Goal: Information Seeking & Learning: Learn about a topic

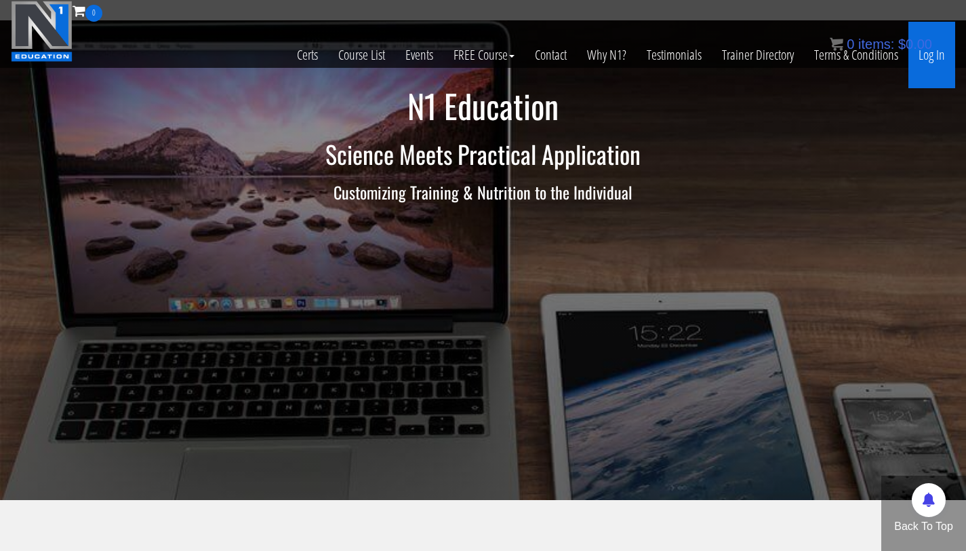
click at [932, 64] on link "Log In" at bounding box center [931, 55] width 47 height 66
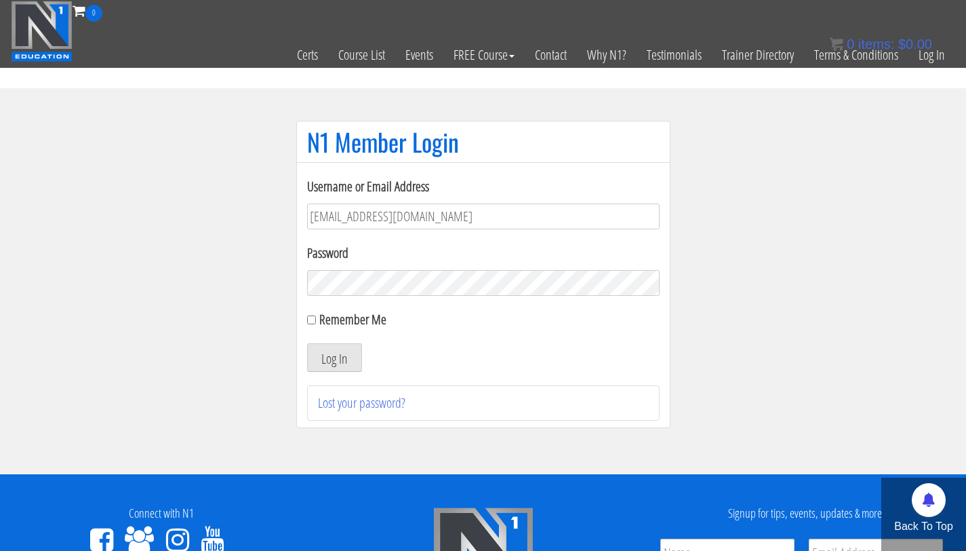
drag, startPoint x: 438, startPoint y: 213, endPoint x: 336, endPoint y: 213, distance: 101.7
click at [336, 213] on input "bryan111496@gmail.com" at bounding box center [483, 216] width 353 height 26
type input "[PERSON_NAME][EMAIL_ADDRESS][PERSON_NAME][DOMAIN_NAME]"
click at [307, 343] on button "Log In" at bounding box center [334, 357] width 55 height 28
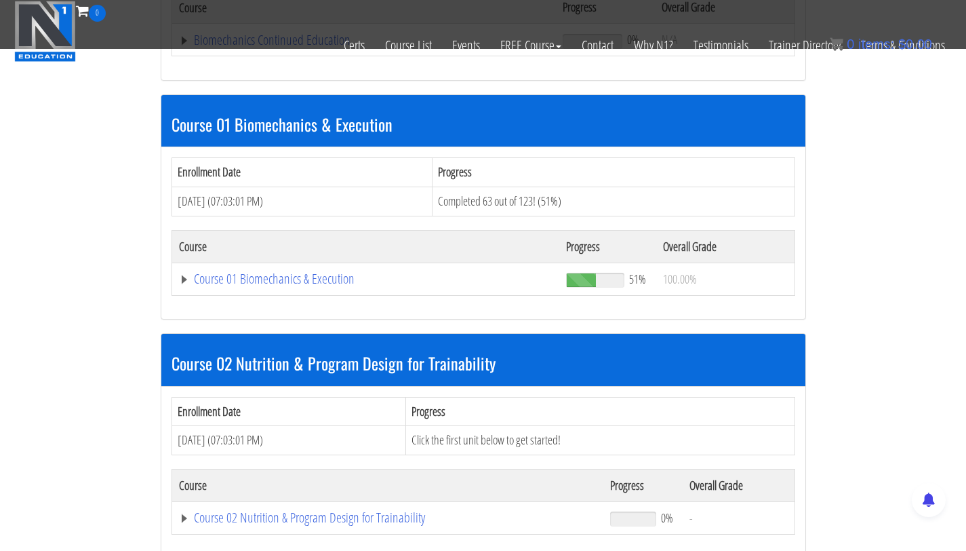
scroll to position [346, 0]
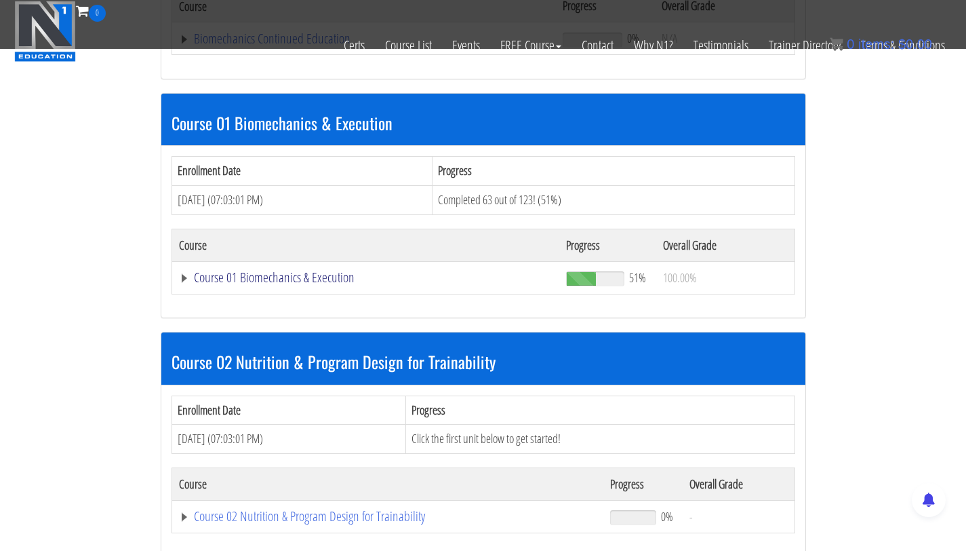
click at [259, 275] on link "Course 01 Biomechanics & Execution" at bounding box center [366, 278] width 374 height 14
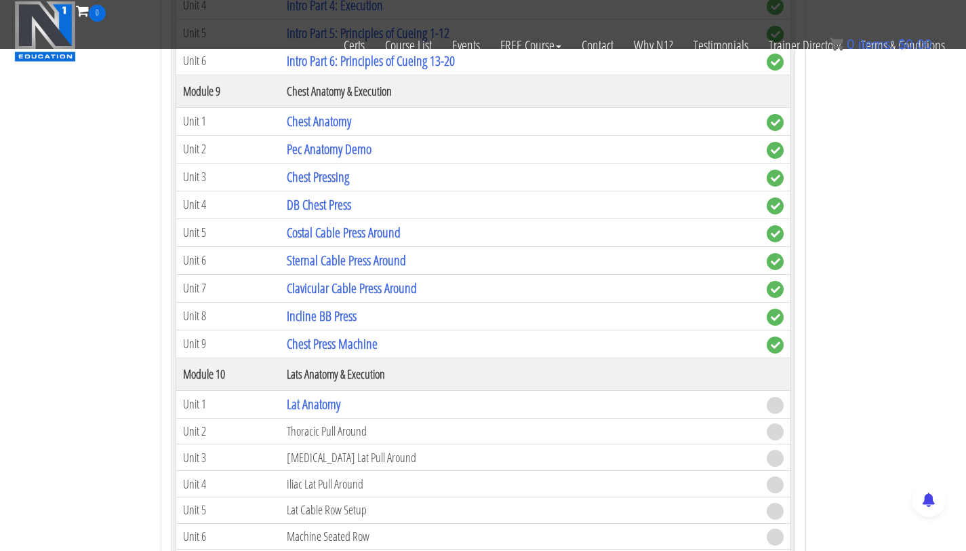
scroll to position [2283, 0]
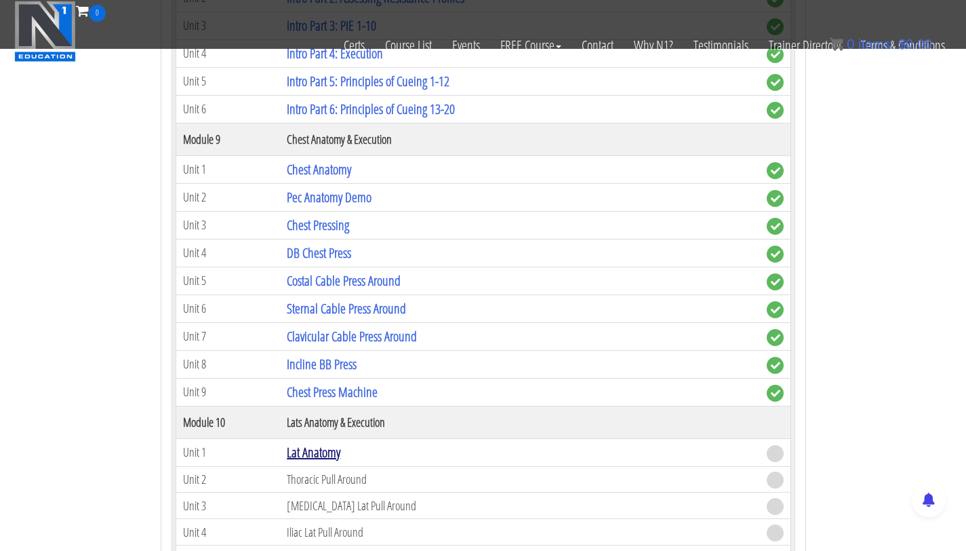
click at [304, 452] on link "Lat Anatomy" at bounding box center [314, 452] width 54 height 18
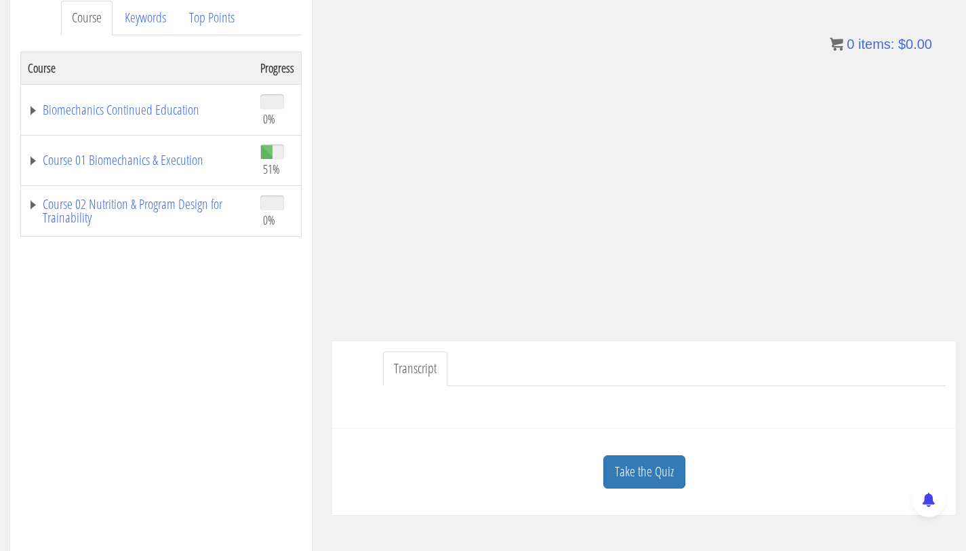
scroll to position [191, 0]
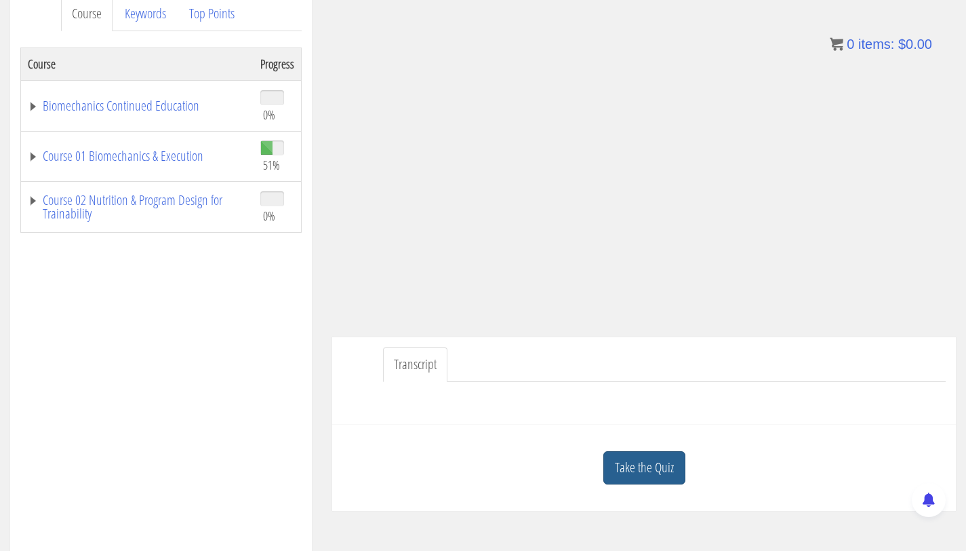
click at [644, 454] on link "Take the Quiz" at bounding box center [644, 467] width 82 height 33
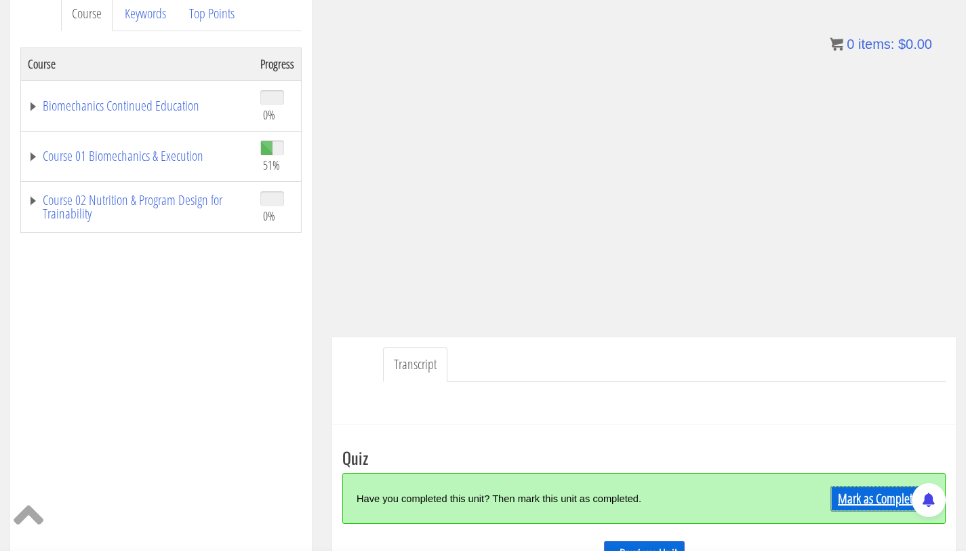
click at [874, 489] on link "Mark as Completed" at bounding box center [881, 498] width 101 height 26
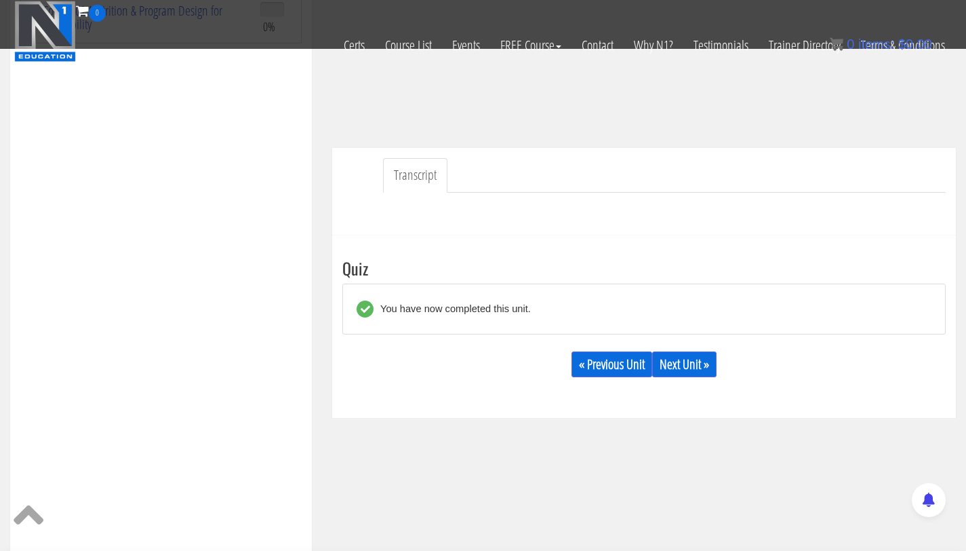
scroll to position [296, 0]
click at [692, 367] on link "Next Unit »" at bounding box center [684, 363] width 64 height 26
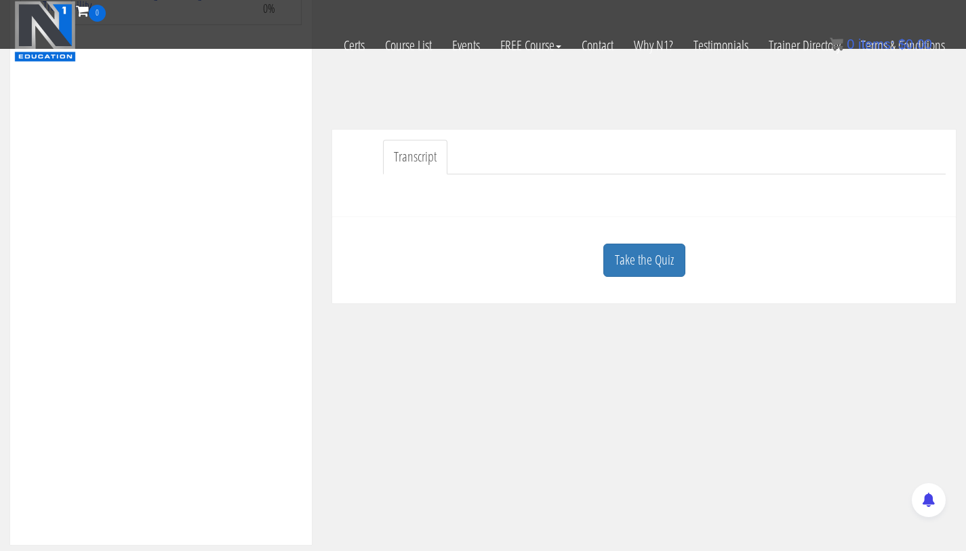
scroll to position [376, 0]
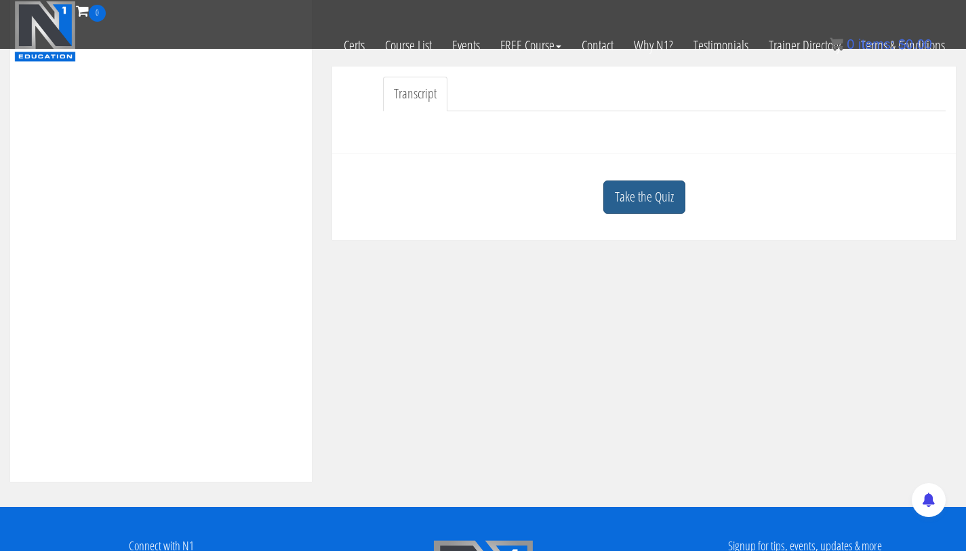
click at [634, 204] on link "Take the Quiz" at bounding box center [644, 196] width 82 height 33
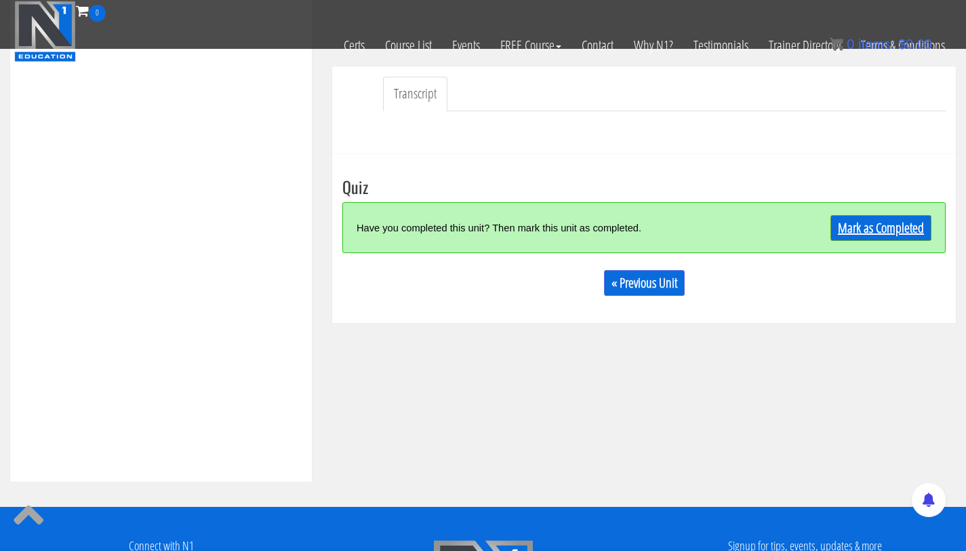
click at [850, 231] on link "Mark as Completed" at bounding box center [881, 228] width 101 height 26
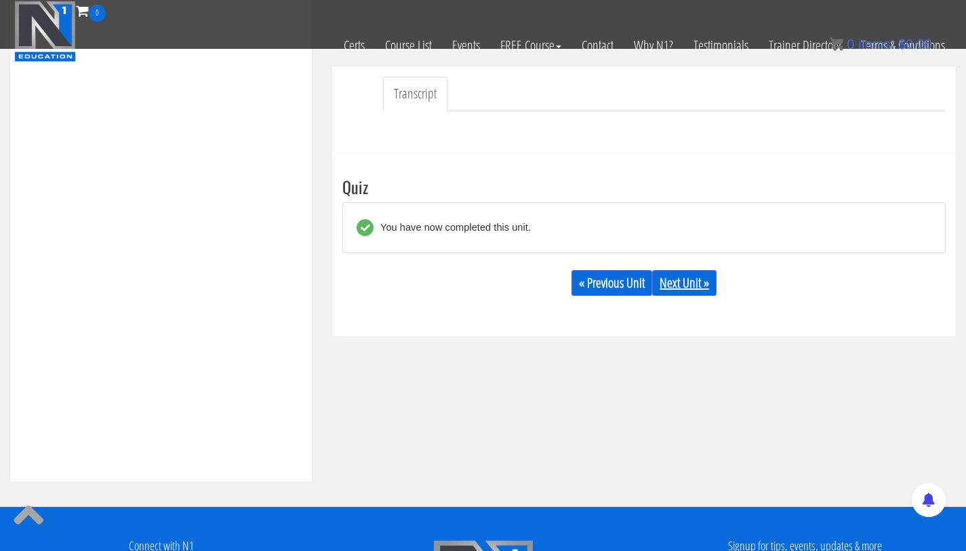
click at [675, 283] on link "Next Unit »" at bounding box center [684, 283] width 64 height 26
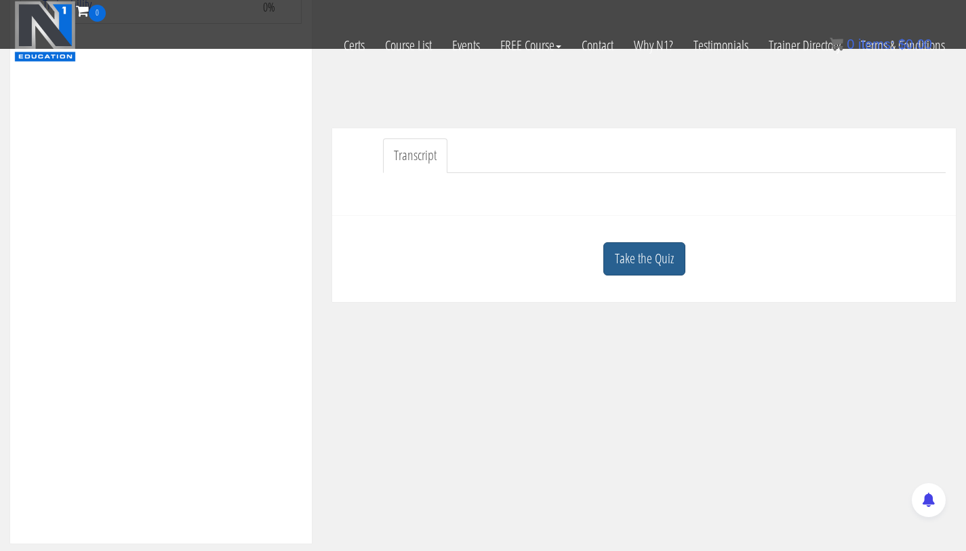
scroll to position [324, 0]
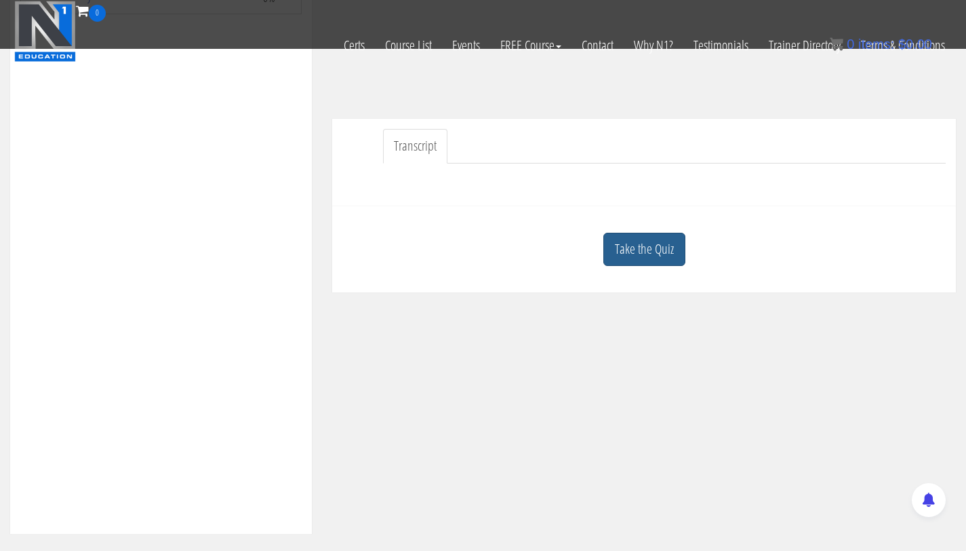
click at [668, 249] on link "Take the Quiz" at bounding box center [644, 249] width 82 height 33
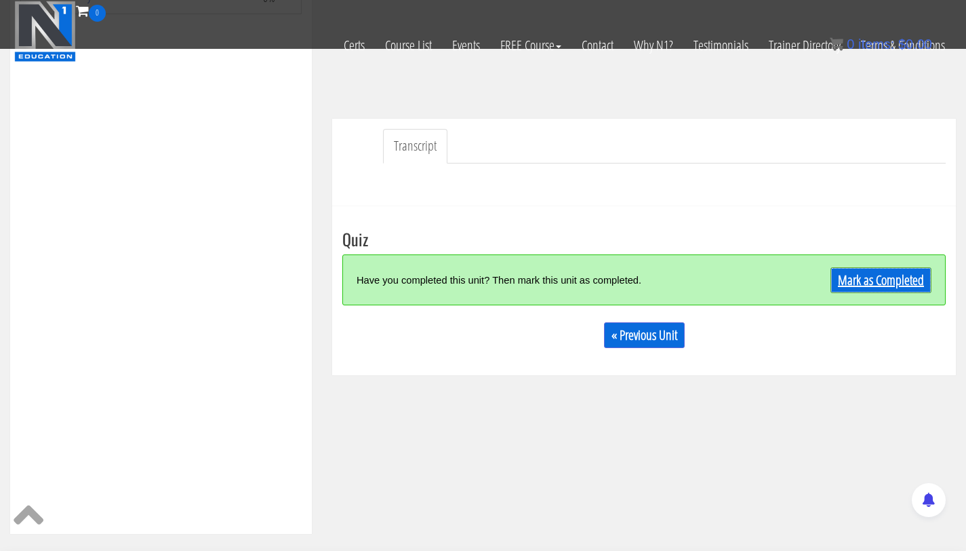
click at [879, 288] on link "Mark as Completed" at bounding box center [881, 280] width 101 height 26
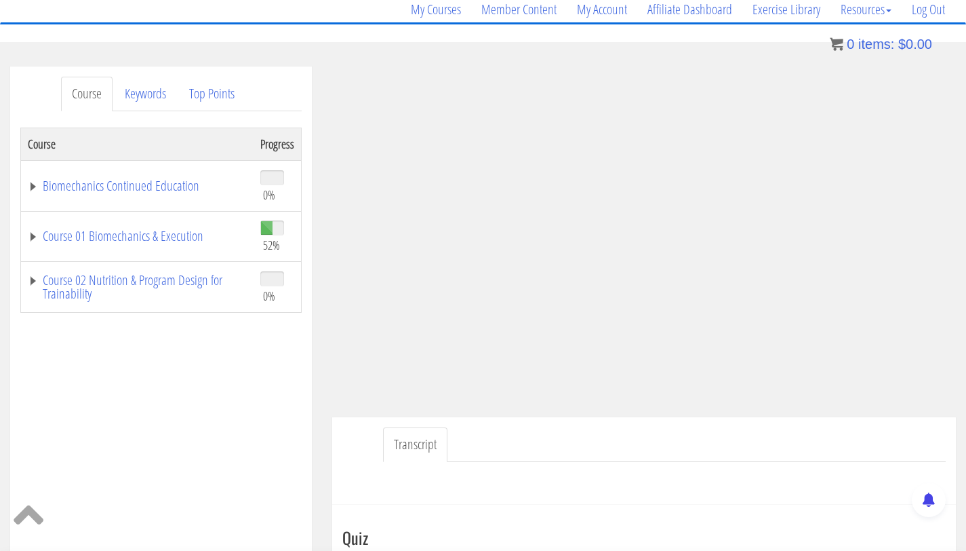
scroll to position [77, 0]
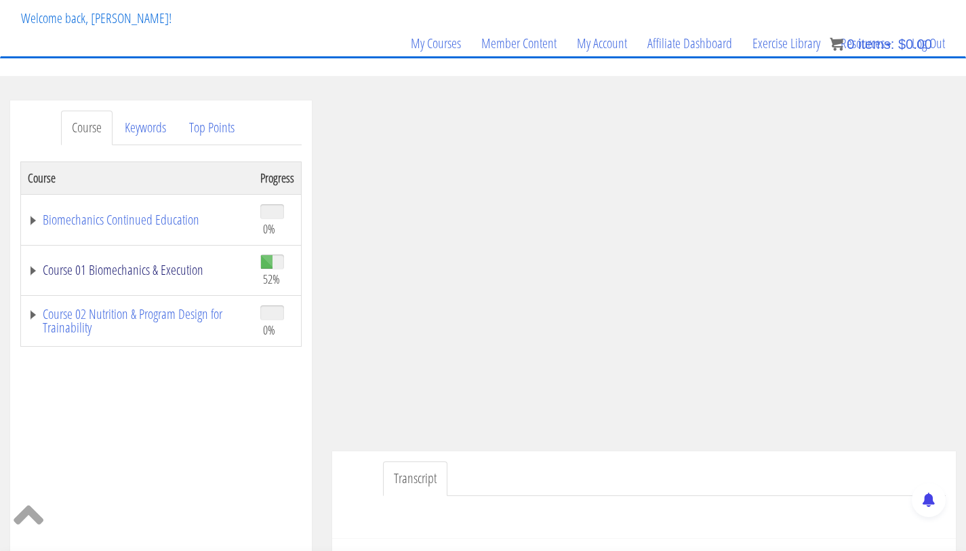
click at [166, 276] on link "Course 01 Biomechanics & Execution" at bounding box center [137, 270] width 219 height 14
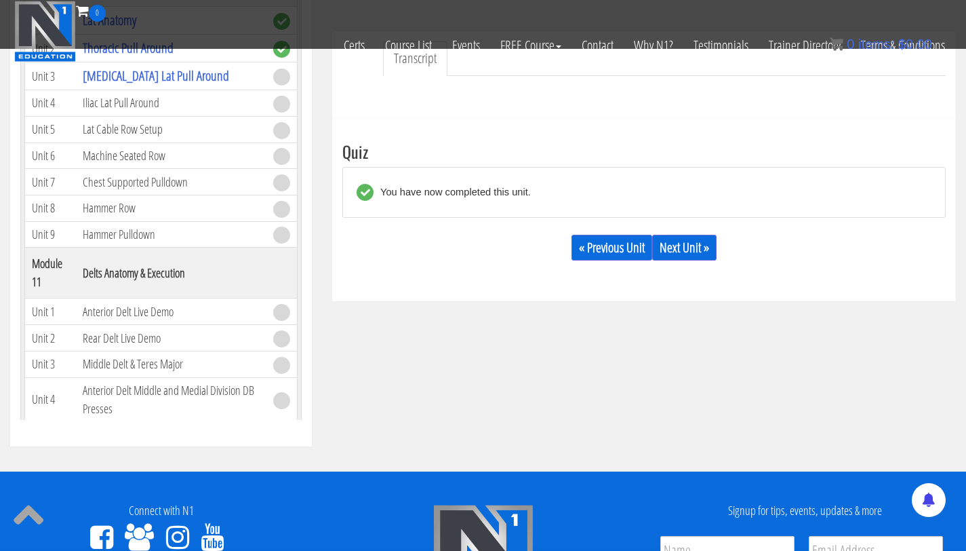
scroll to position [2416, 0]
click at [162, 87] on link "[MEDICAL_DATA] Lat Pull Around" at bounding box center [156, 77] width 146 height 18
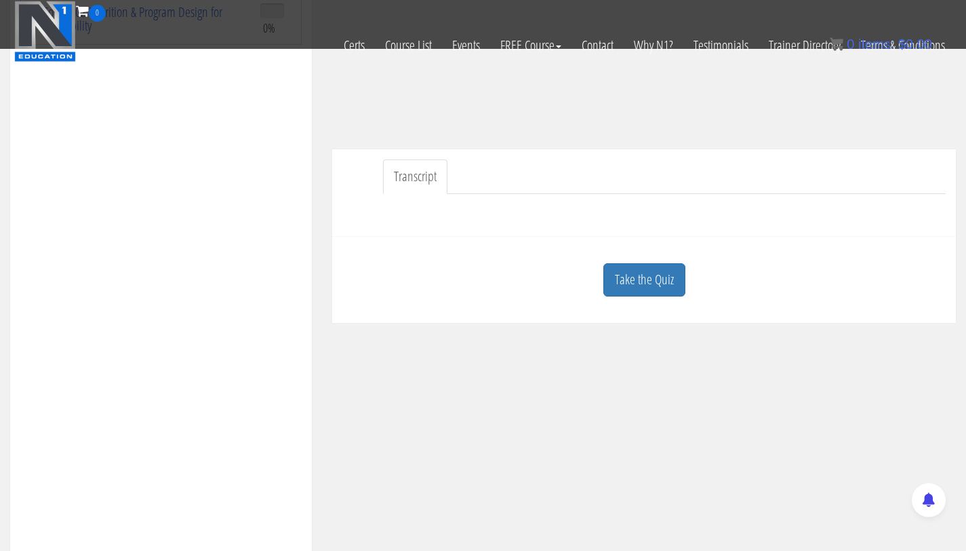
scroll to position [302, 0]
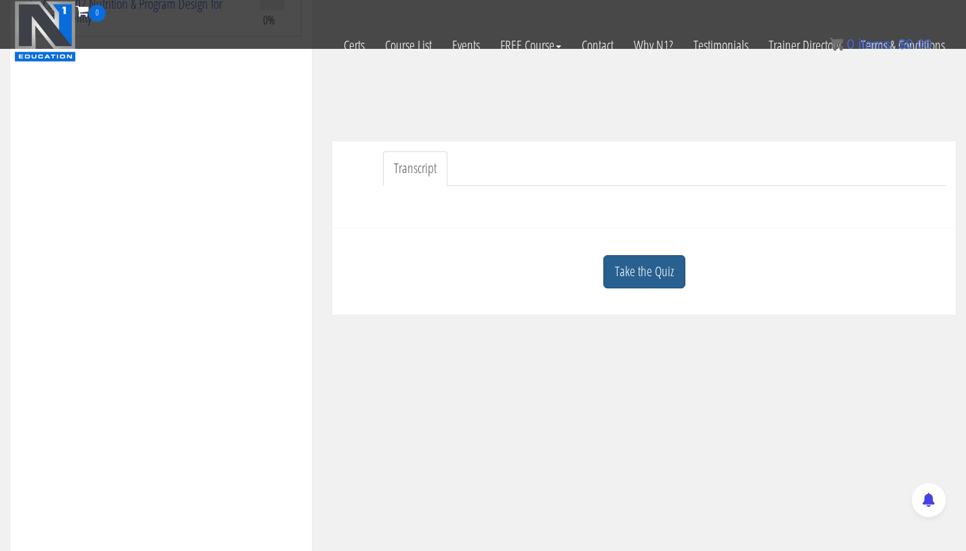
click at [658, 274] on link "Take the Quiz" at bounding box center [644, 271] width 82 height 33
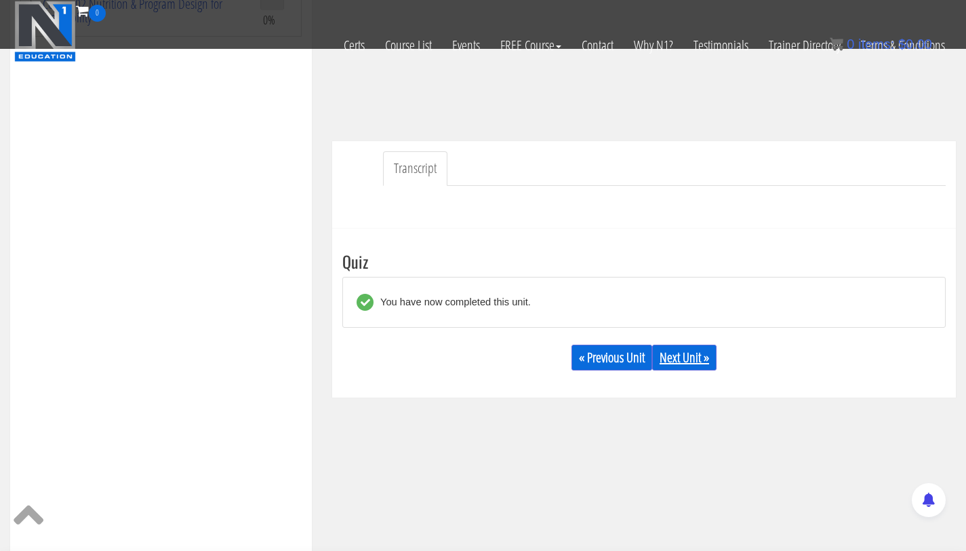
click at [666, 355] on link "Next Unit »" at bounding box center [684, 357] width 64 height 26
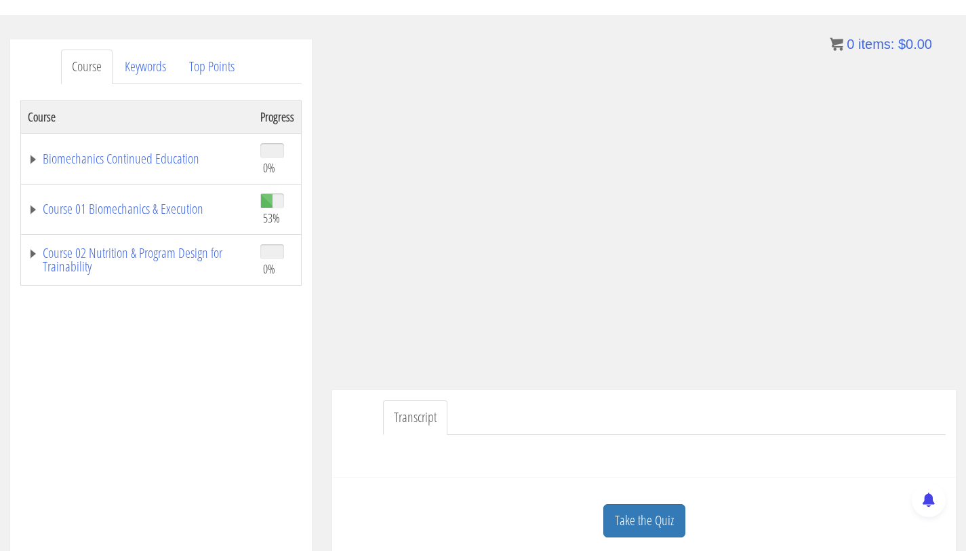
scroll to position [142, 0]
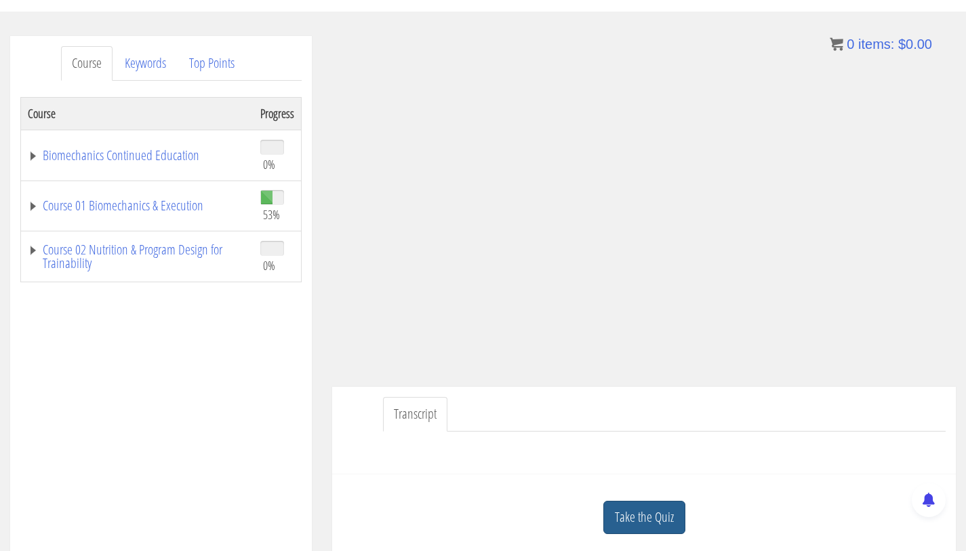
click at [632, 529] on link "Take the Quiz" at bounding box center [644, 516] width 82 height 33
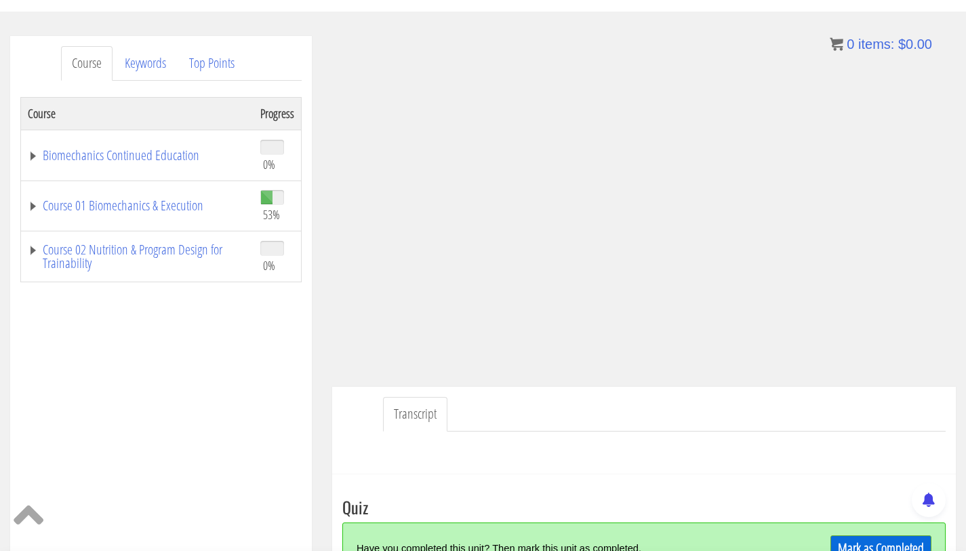
click at [871, 548] on link "Mark as Completed" at bounding box center [881, 548] width 101 height 26
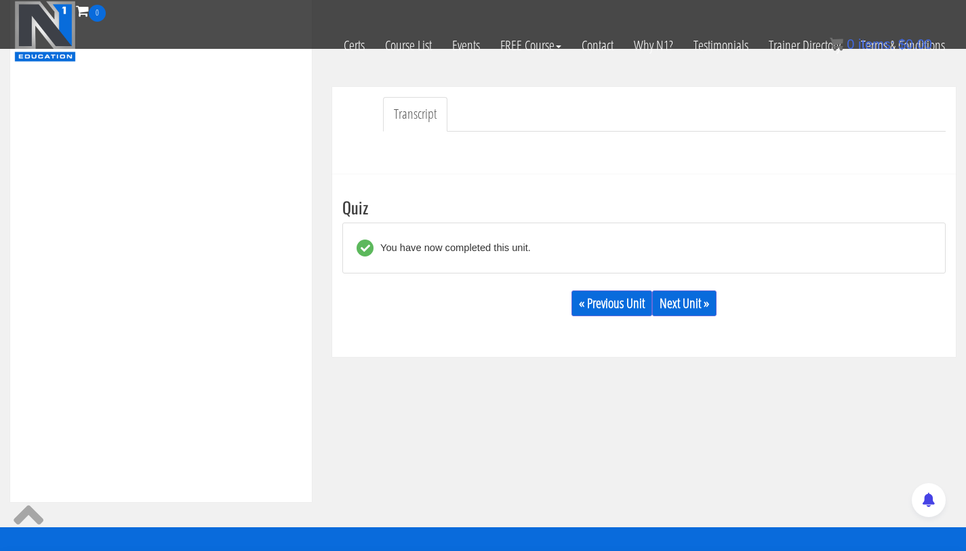
scroll to position [389, 0]
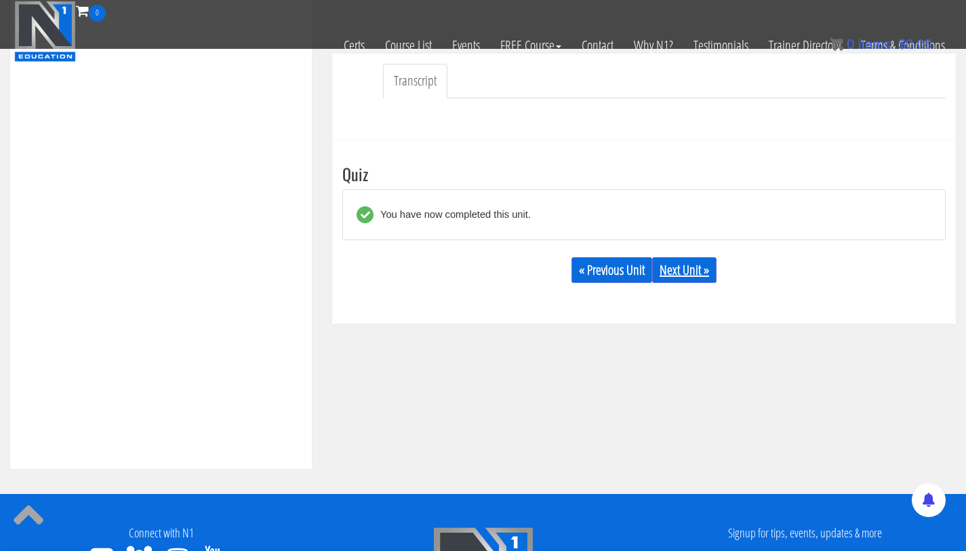
click at [685, 262] on link "Next Unit »" at bounding box center [684, 270] width 64 height 26
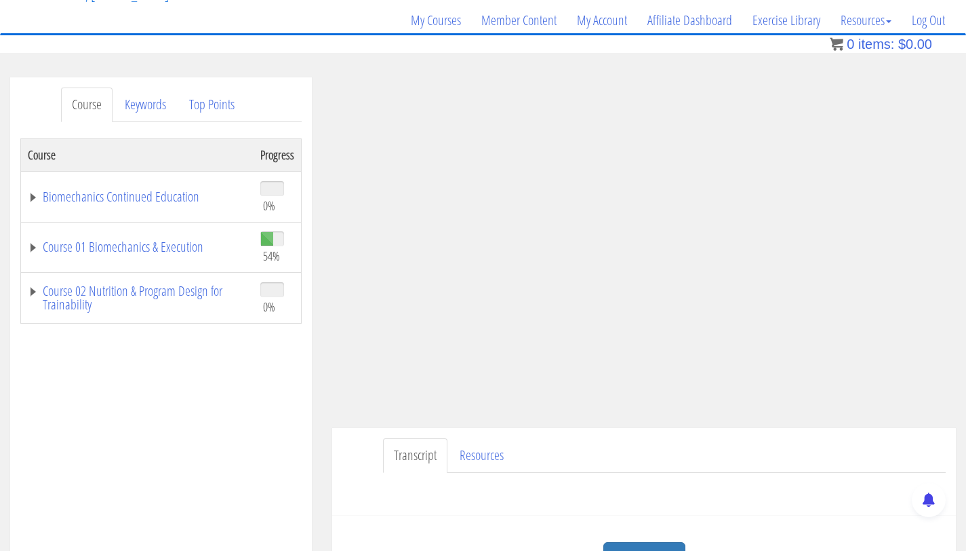
scroll to position [101, 0]
click at [480, 460] on link "Resources" at bounding box center [482, 454] width 66 height 35
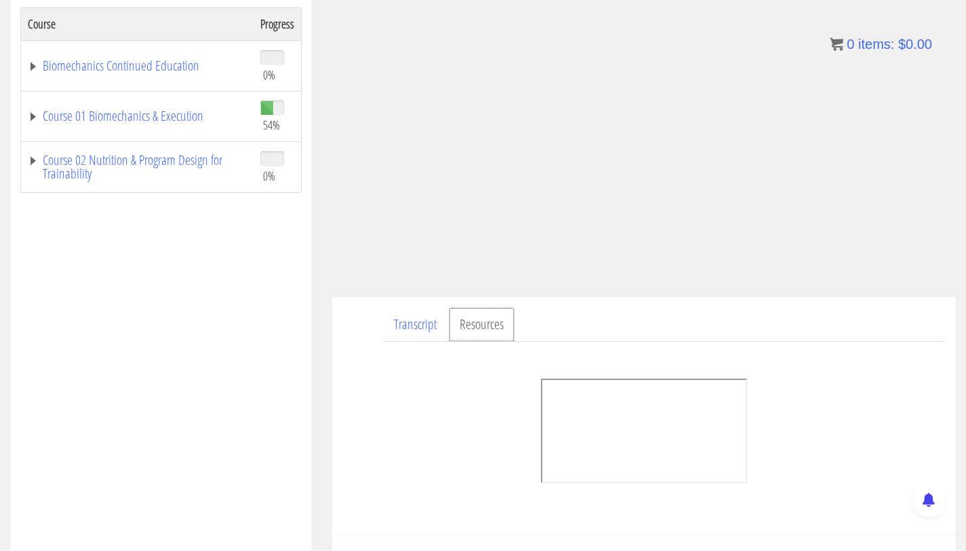
scroll to position [238, 0]
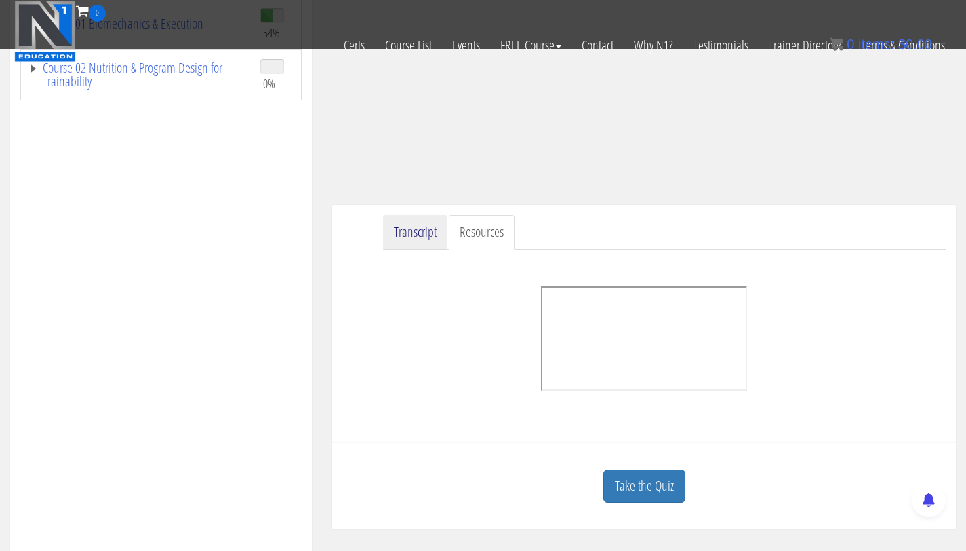
click at [408, 231] on link "Transcript" at bounding box center [415, 232] width 64 height 35
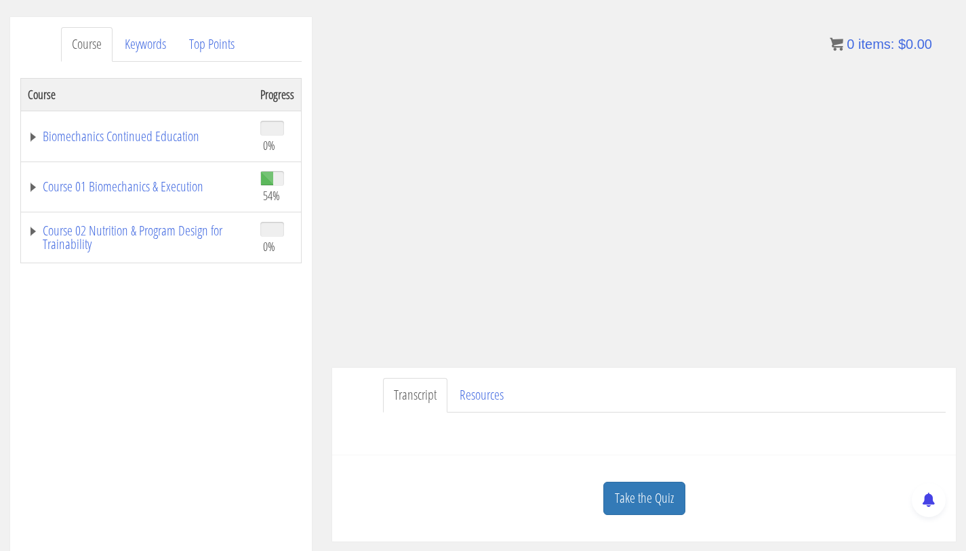
scroll to position [157, 0]
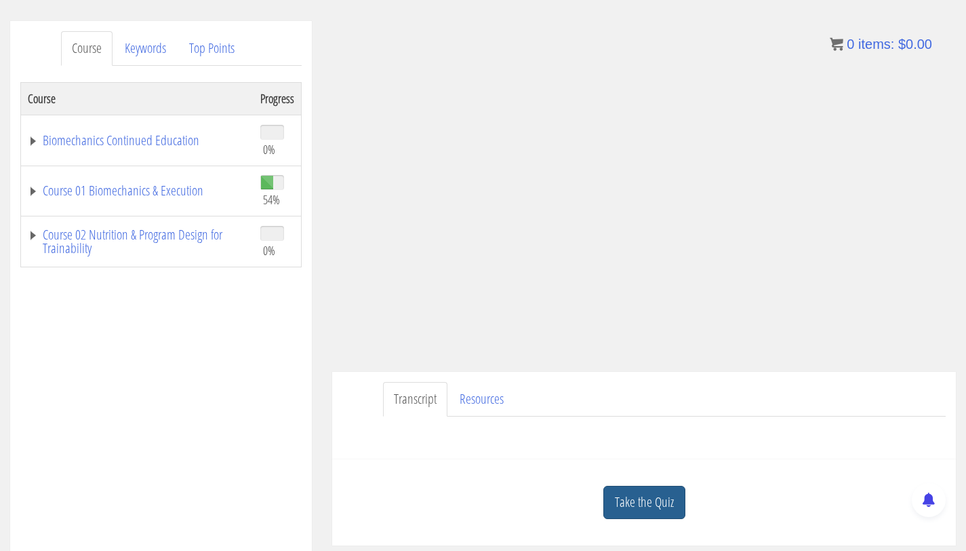
click at [635, 497] on link "Take the Quiz" at bounding box center [644, 501] width 82 height 33
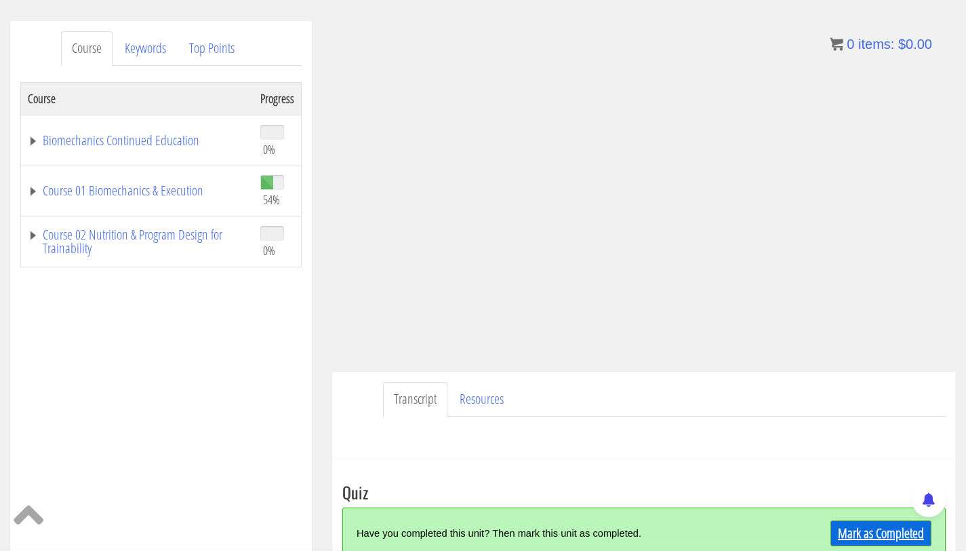
click at [871, 536] on link "Mark as Completed" at bounding box center [881, 533] width 101 height 26
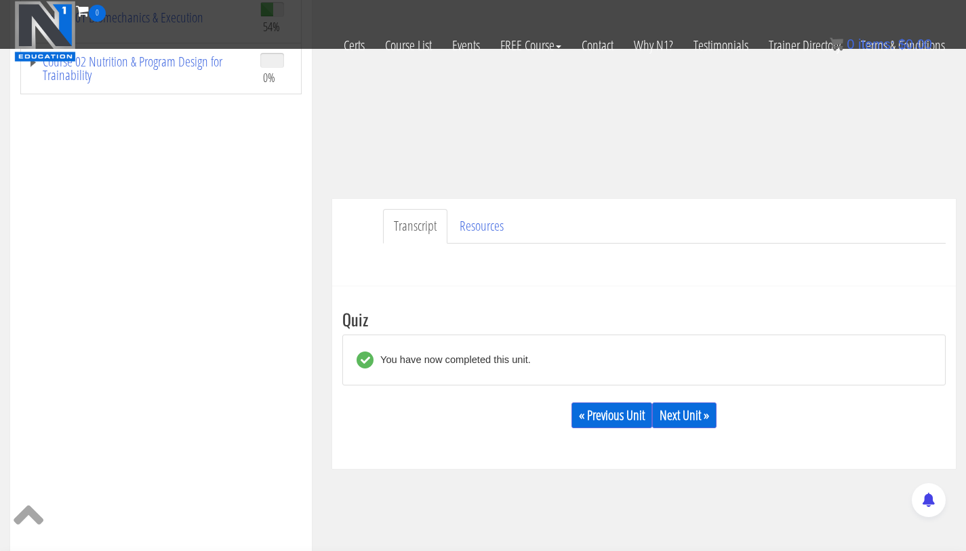
scroll to position [479, 0]
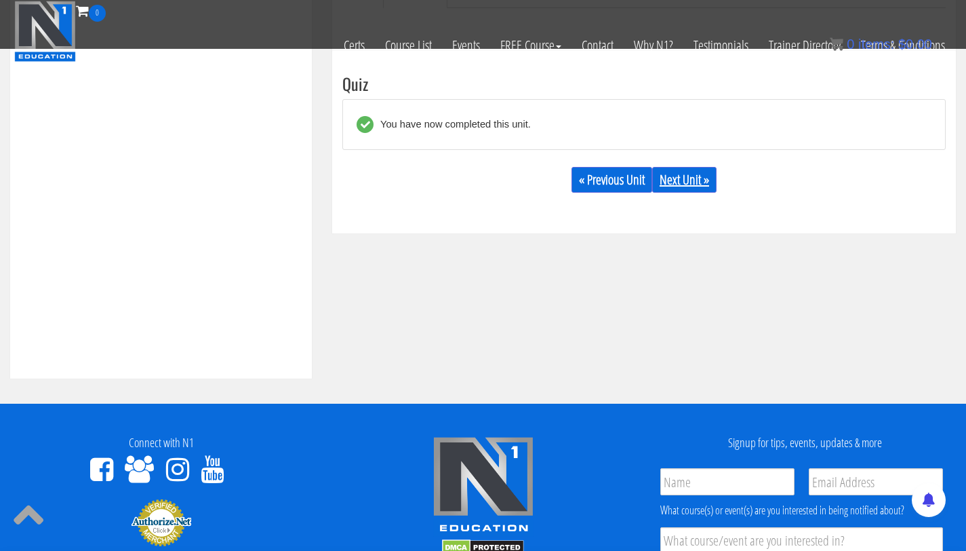
click at [677, 182] on link "Next Unit »" at bounding box center [684, 180] width 64 height 26
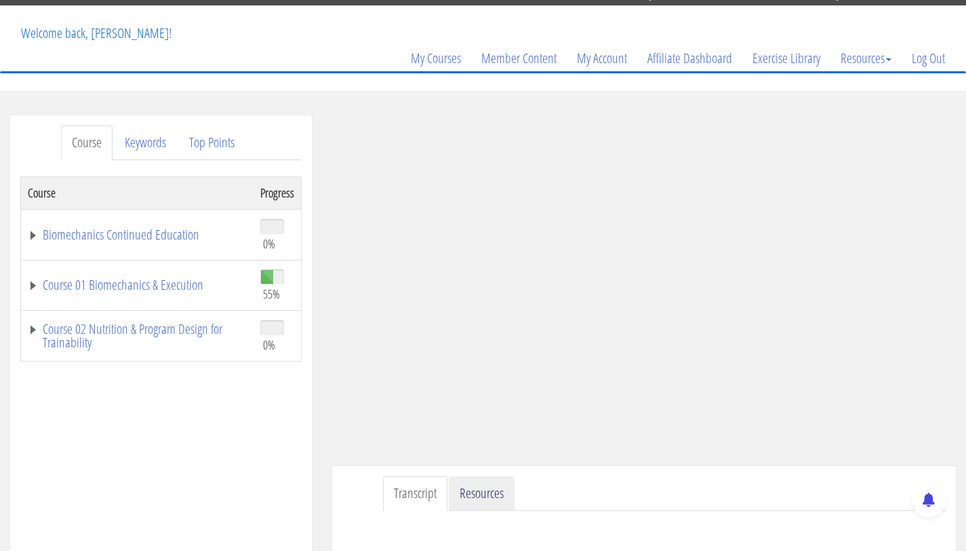
click at [473, 503] on link "Resources" at bounding box center [482, 493] width 66 height 35
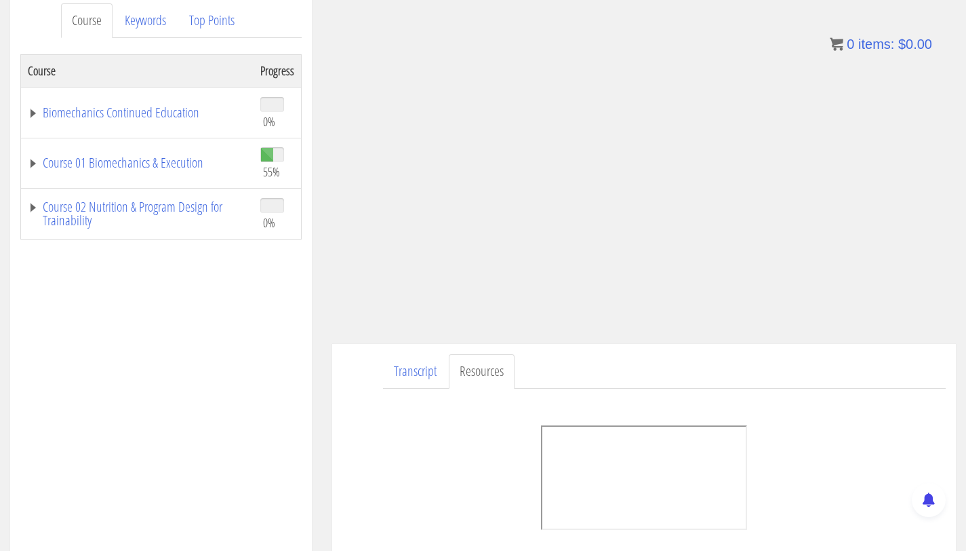
scroll to position [191, 0]
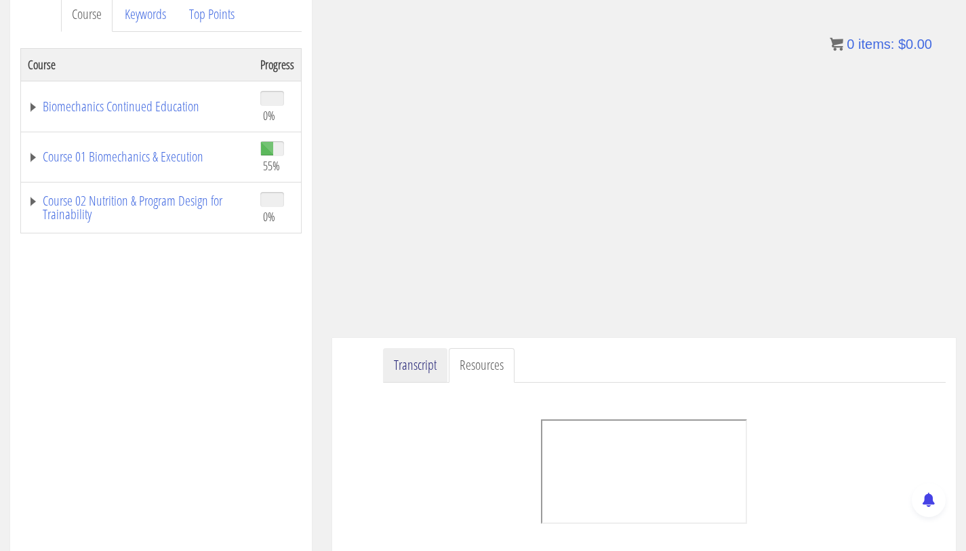
click at [412, 376] on link "Transcript" at bounding box center [415, 365] width 64 height 35
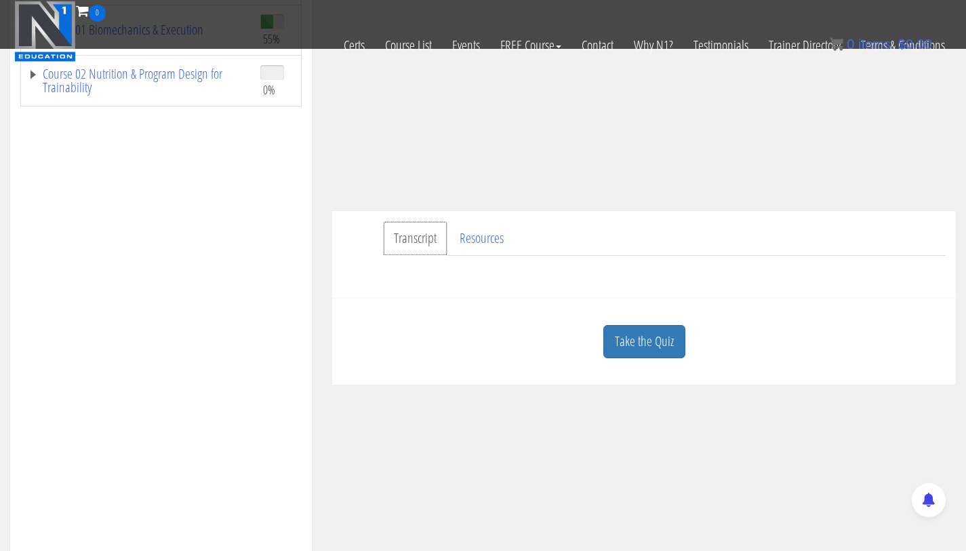
scroll to position [239, 0]
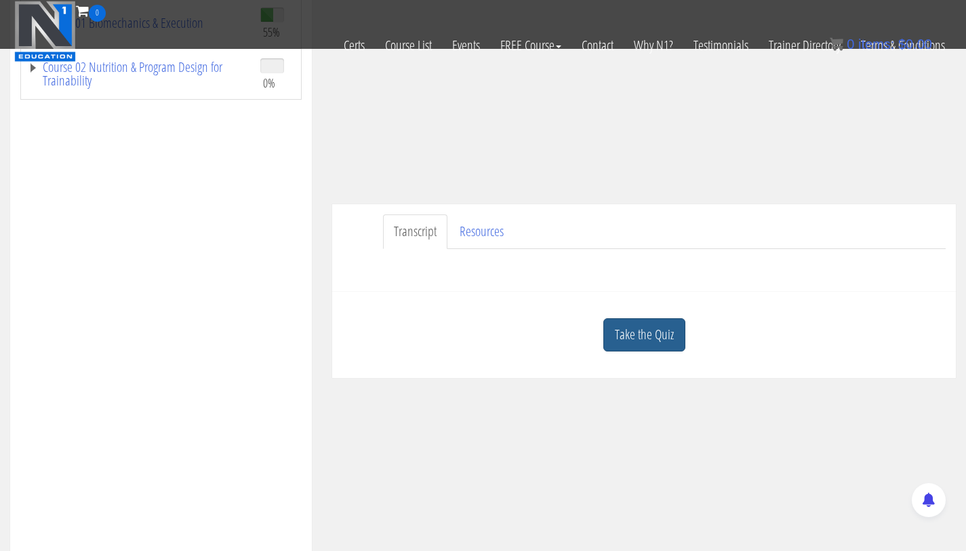
click at [641, 341] on link "Take the Quiz" at bounding box center [644, 334] width 82 height 33
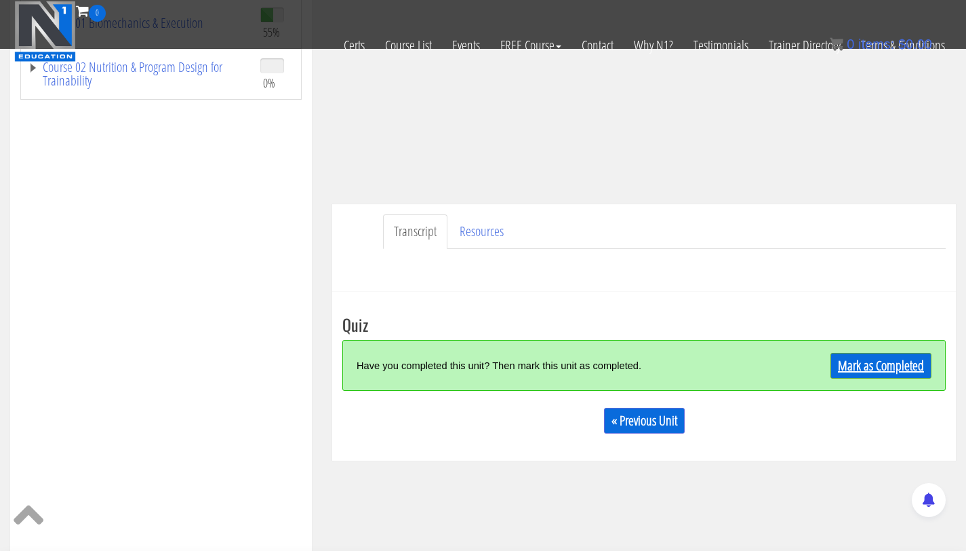
click at [877, 367] on link "Mark as Completed" at bounding box center [881, 366] width 101 height 26
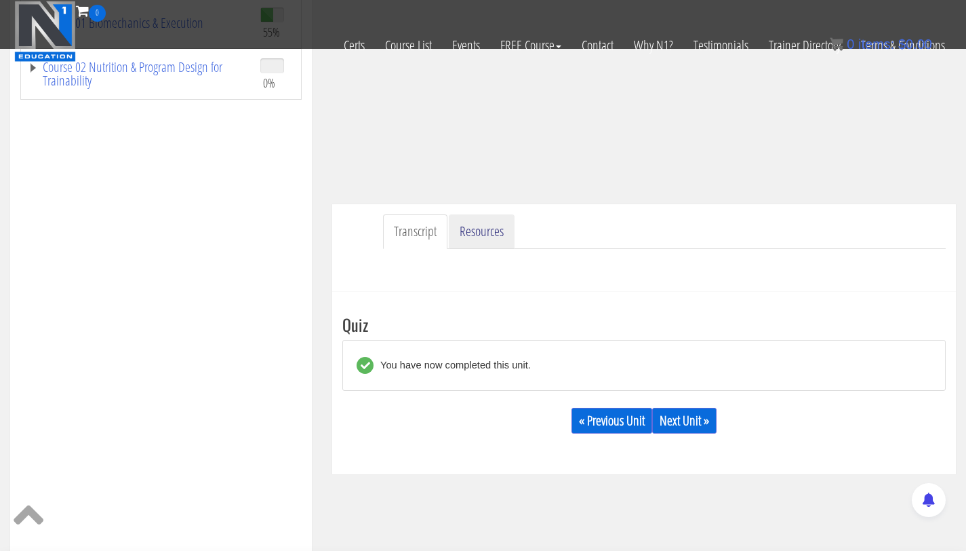
click at [471, 226] on link "Resources" at bounding box center [482, 231] width 66 height 35
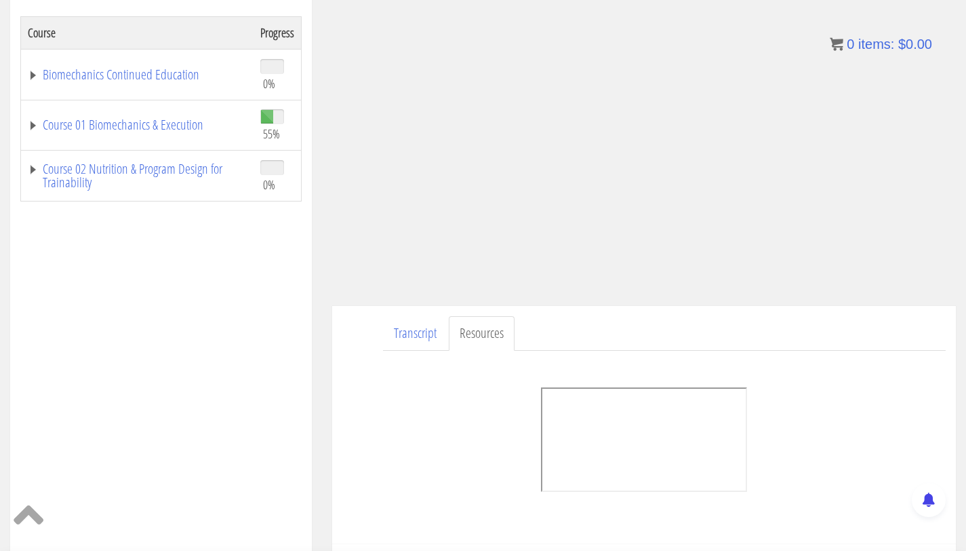
scroll to position [226, 0]
click at [134, 119] on link "Course 01 Biomechanics & Execution" at bounding box center [137, 122] width 219 height 14
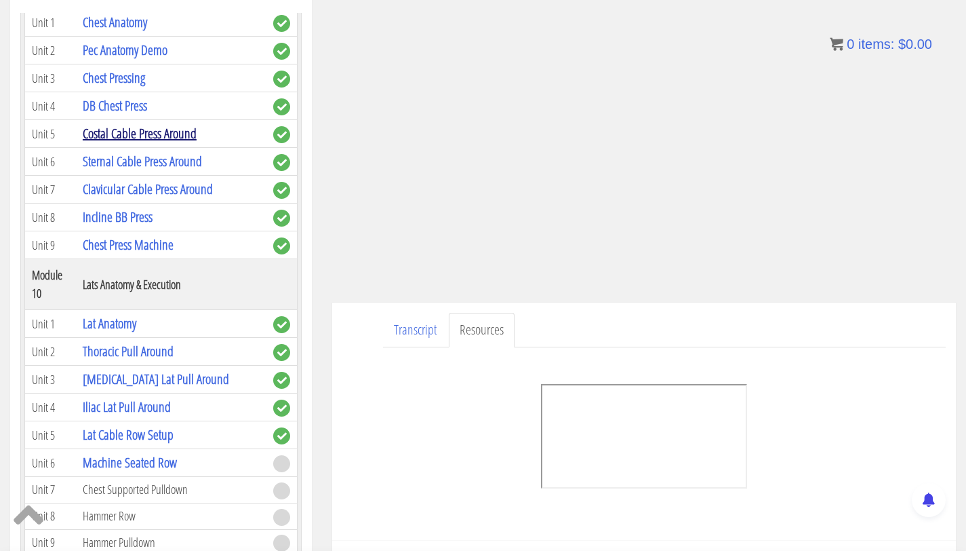
scroll to position [2376, 0]
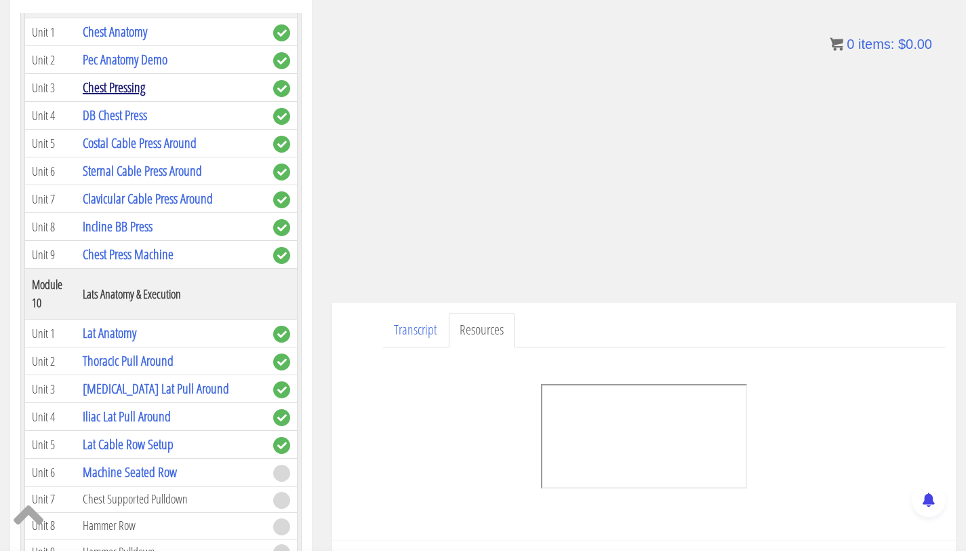
click at [113, 96] on link "Chest Pressing" at bounding box center [114, 87] width 62 height 18
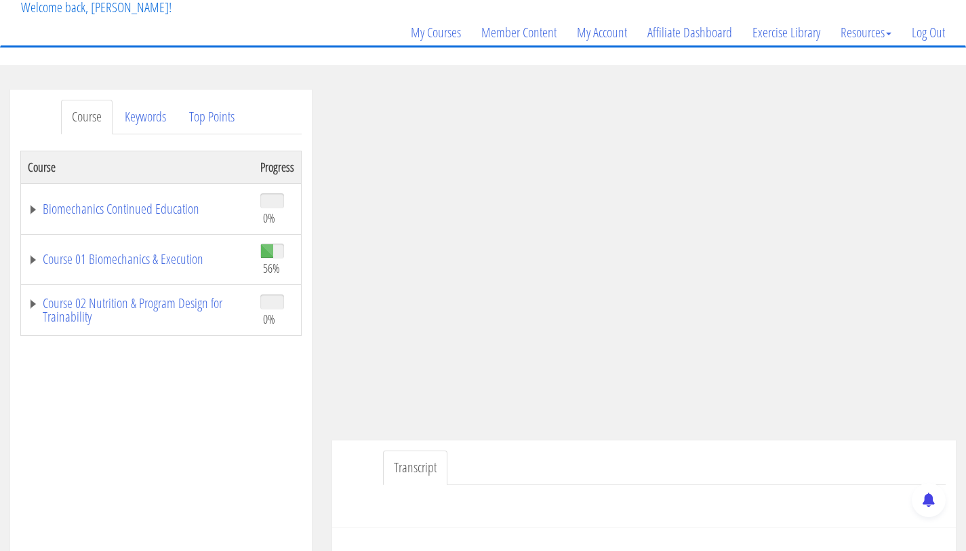
scroll to position [1, 0]
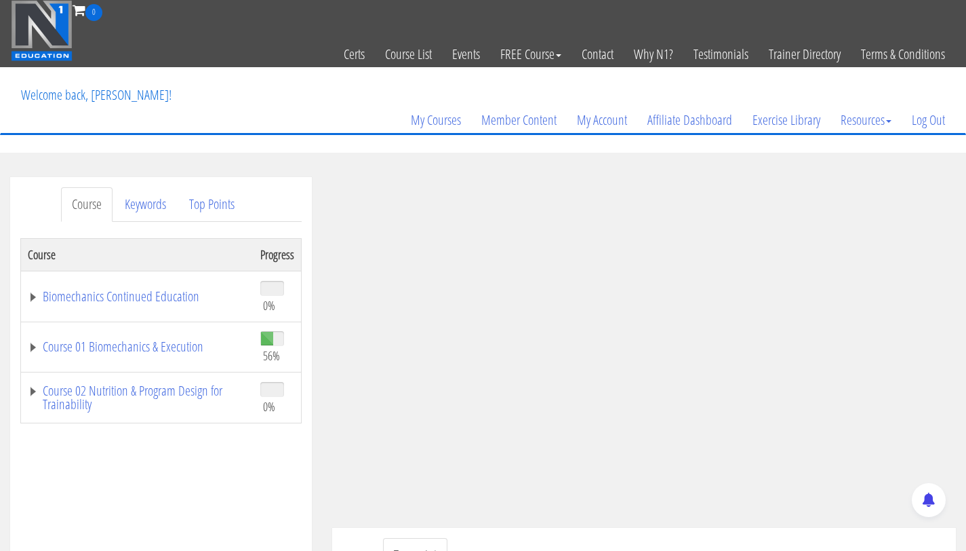
click at [147, 357] on td "Course 01 Biomechanics & Execution" at bounding box center [137, 346] width 233 height 51
click at [161, 336] on td "Course 01 Biomechanics & Execution" at bounding box center [137, 346] width 233 height 51
click at [162, 348] on link "Course 01 Biomechanics & Execution" at bounding box center [137, 347] width 219 height 14
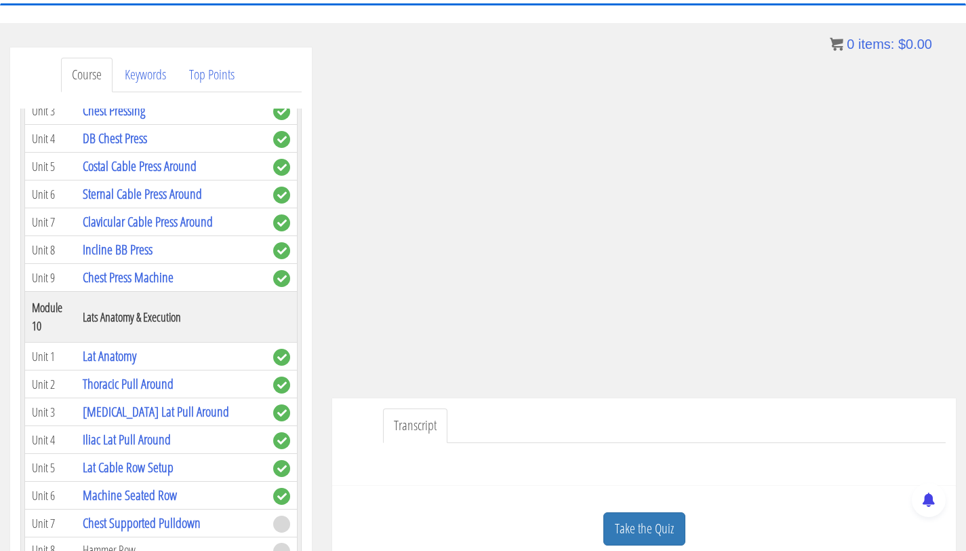
scroll to position [2546, 0]
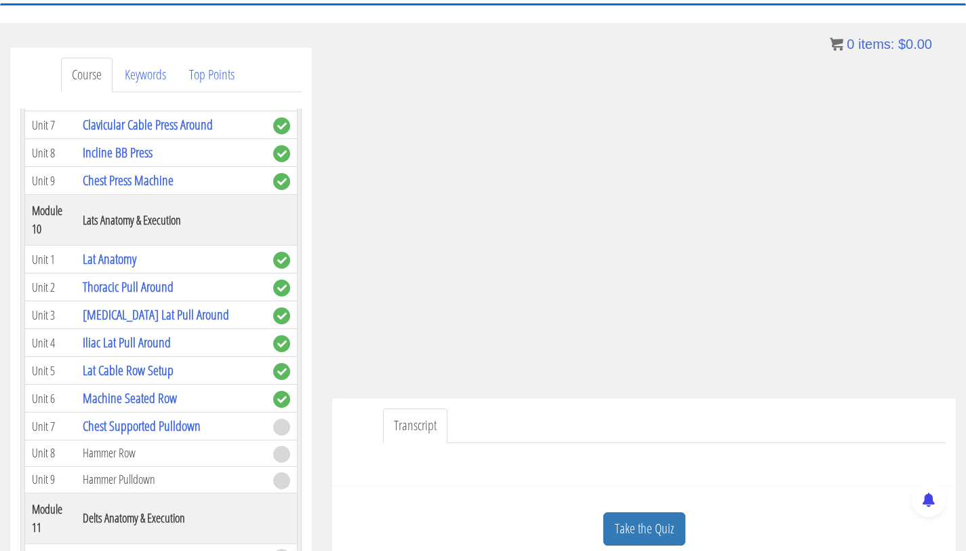
click at [133, 78] on link "Costal Cable Press Around" at bounding box center [140, 69] width 114 height 18
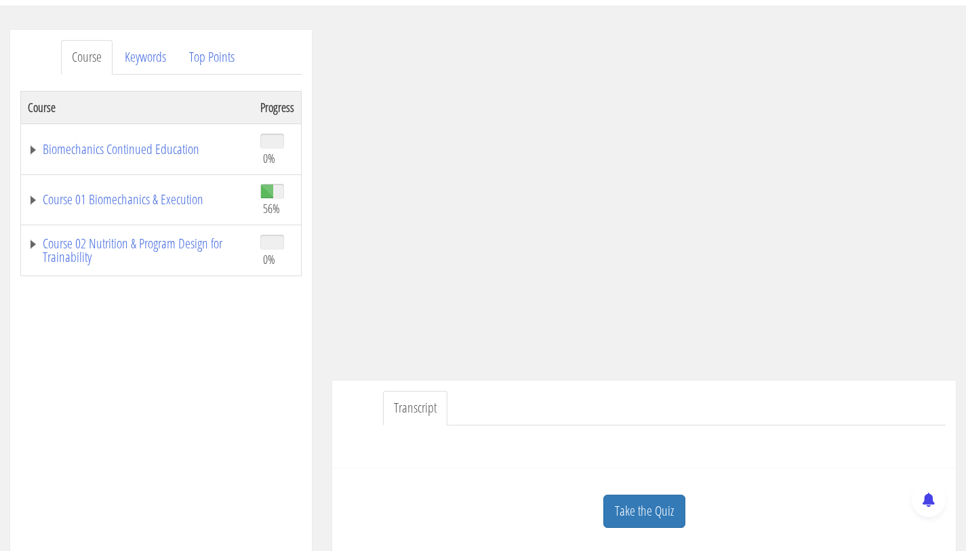
scroll to position [12, 0]
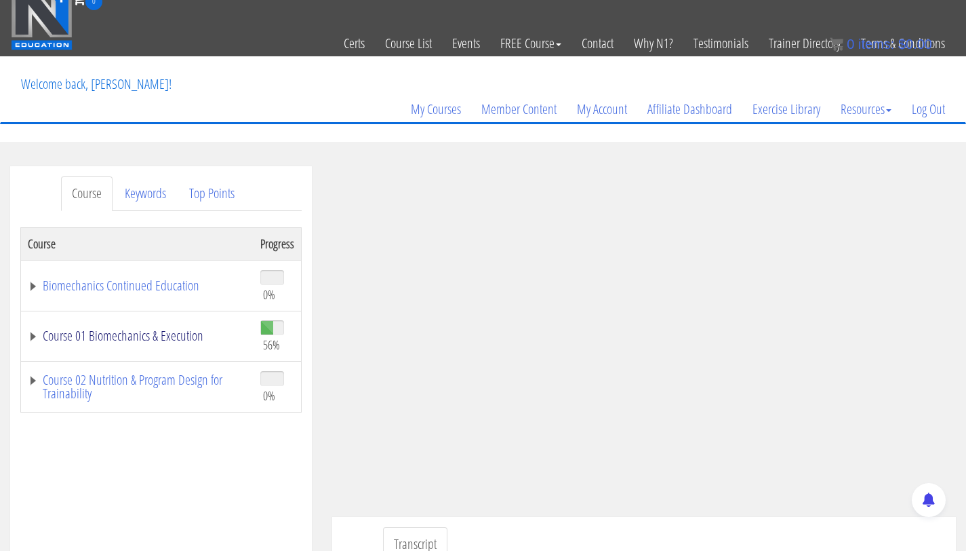
click at [167, 336] on link "Course 01 Biomechanics & Execution" at bounding box center [137, 336] width 219 height 14
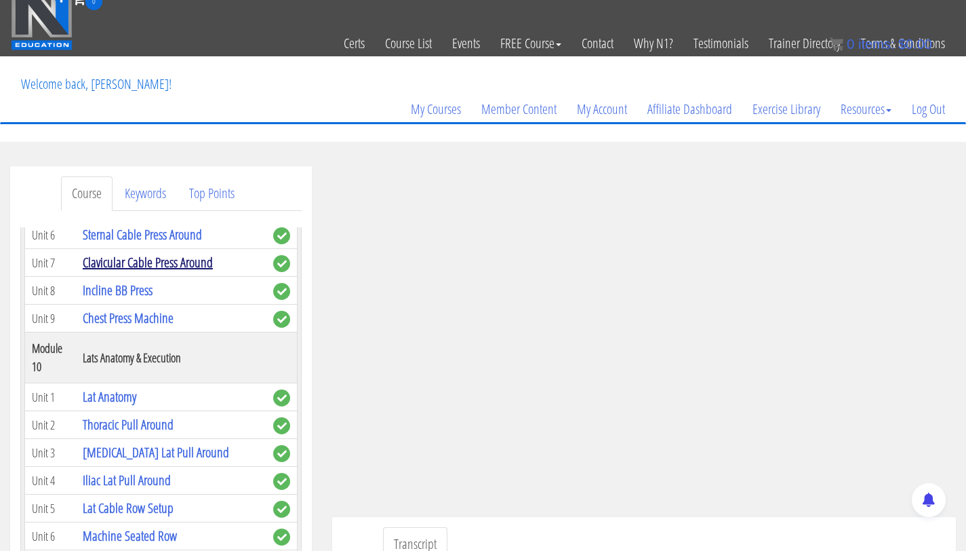
scroll to position [2528, 0]
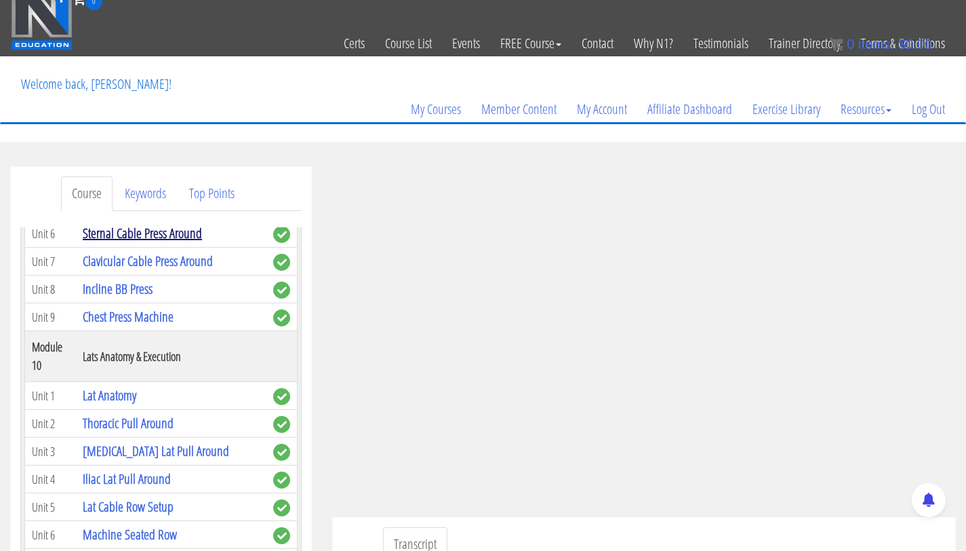
click at [122, 242] on link "Sternal Cable Press Around" at bounding box center [142, 233] width 119 height 18
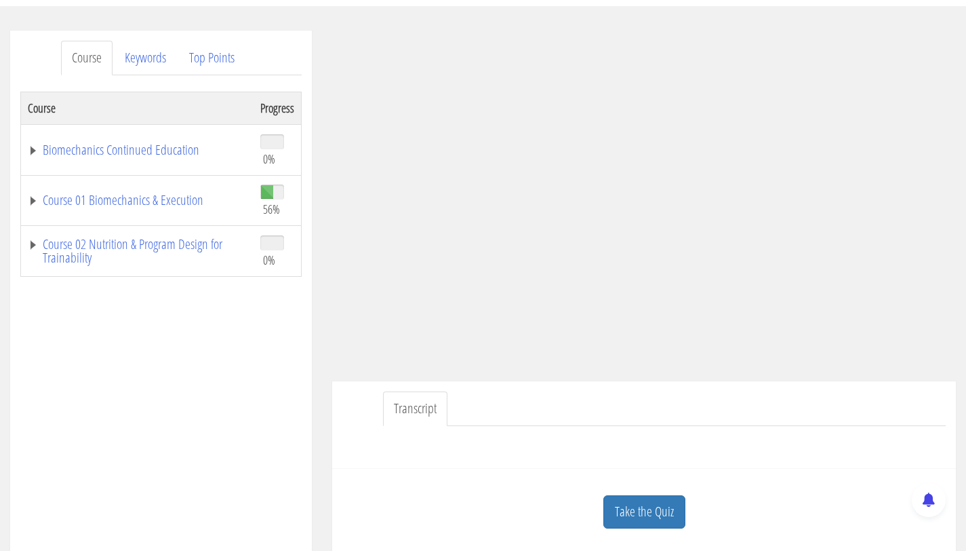
scroll to position [105, 0]
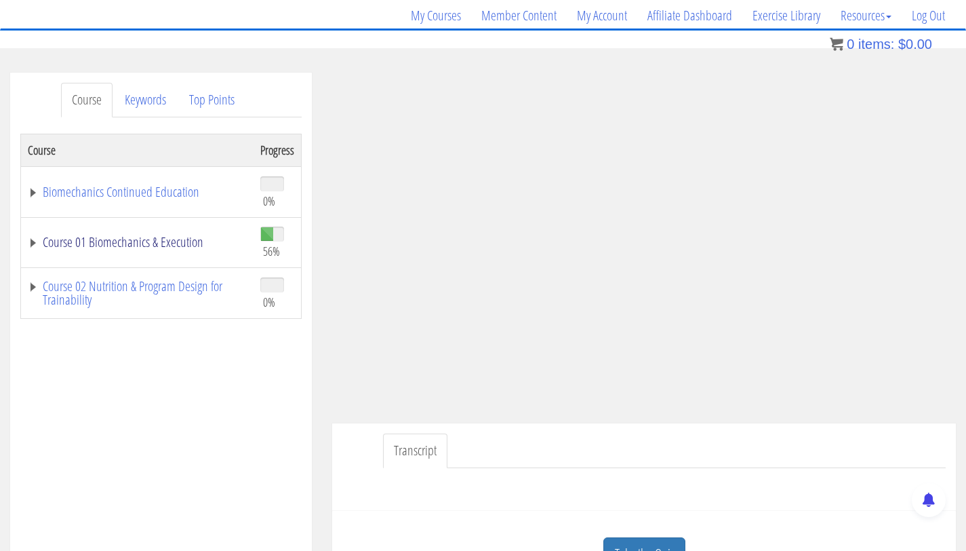
click at [132, 243] on link "Course 01 Biomechanics & Execution" at bounding box center [137, 242] width 219 height 14
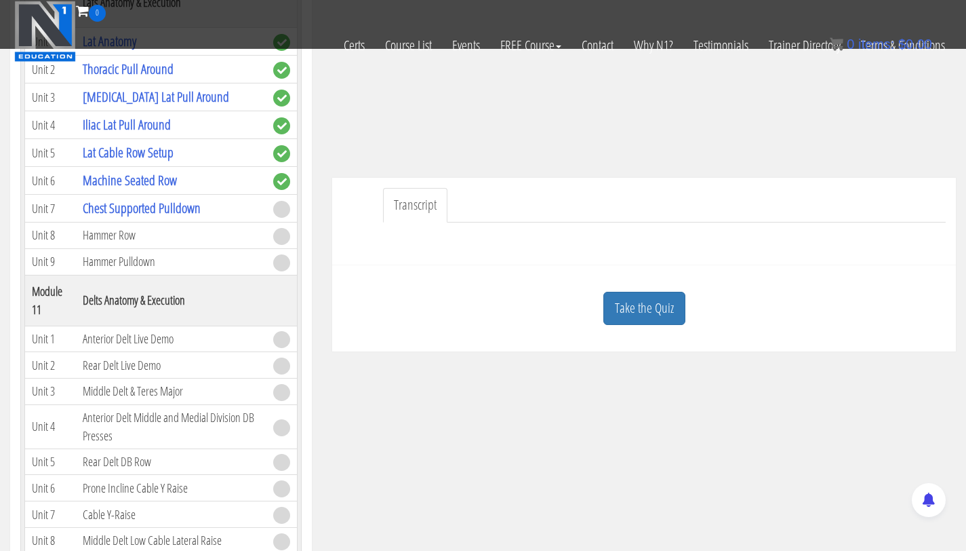
scroll to position [2601, 0]
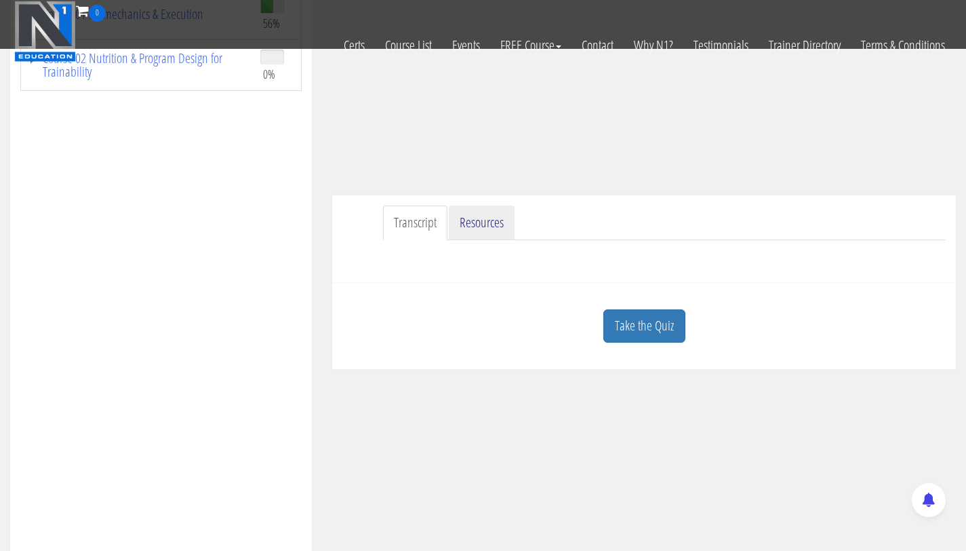
scroll to position [245, 0]
click at [466, 212] on link "Resources" at bounding box center [482, 225] width 66 height 35
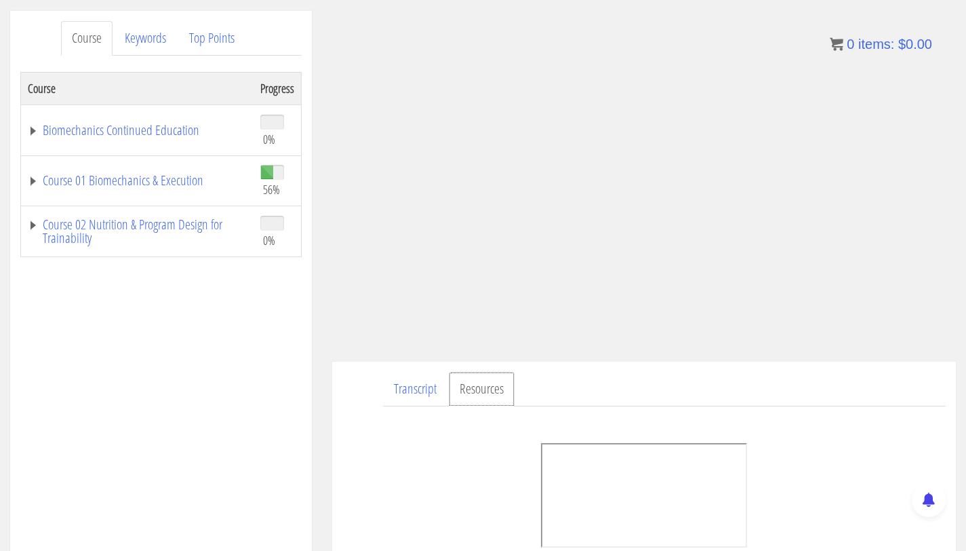
scroll to position [92, 0]
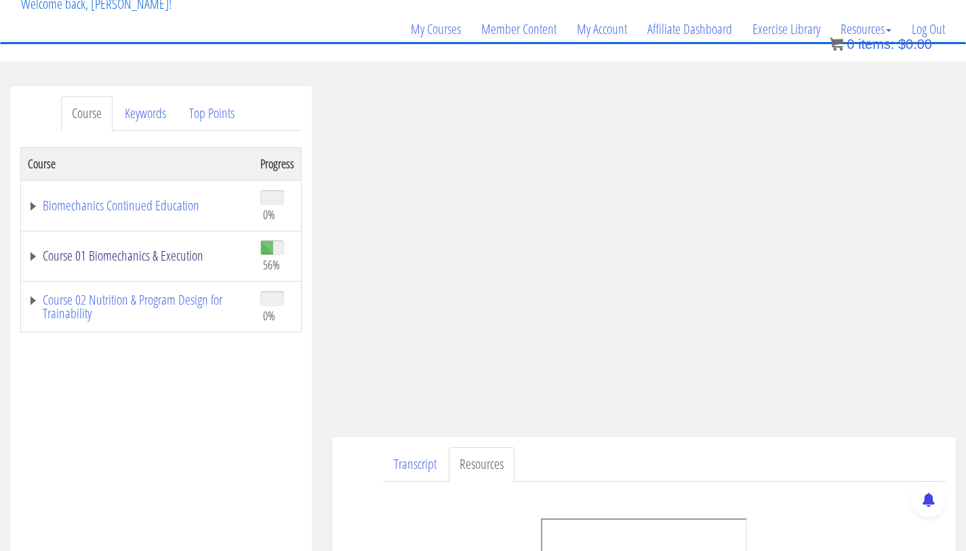
click at [155, 259] on link "Course 01 Biomechanics & Execution" at bounding box center [137, 256] width 219 height 14
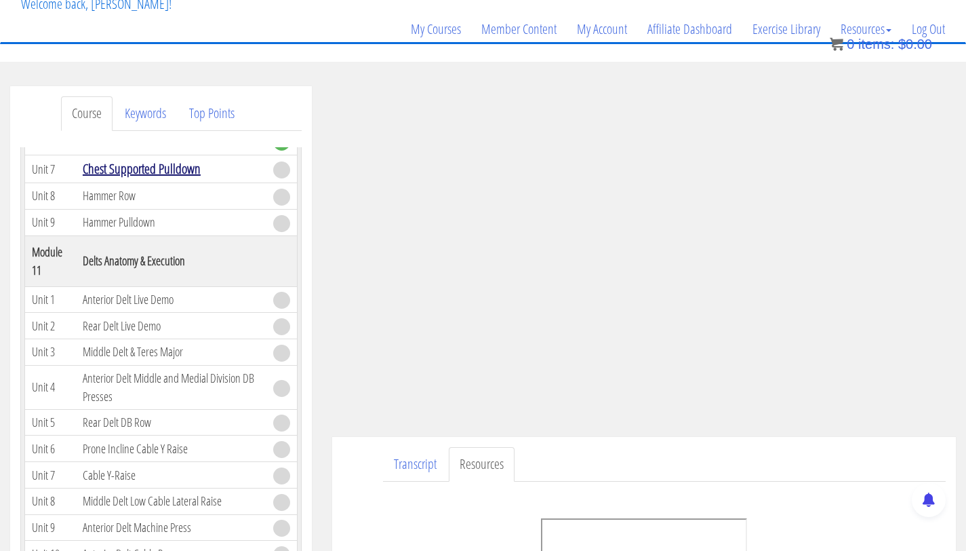
scroll to position [2878, 0]
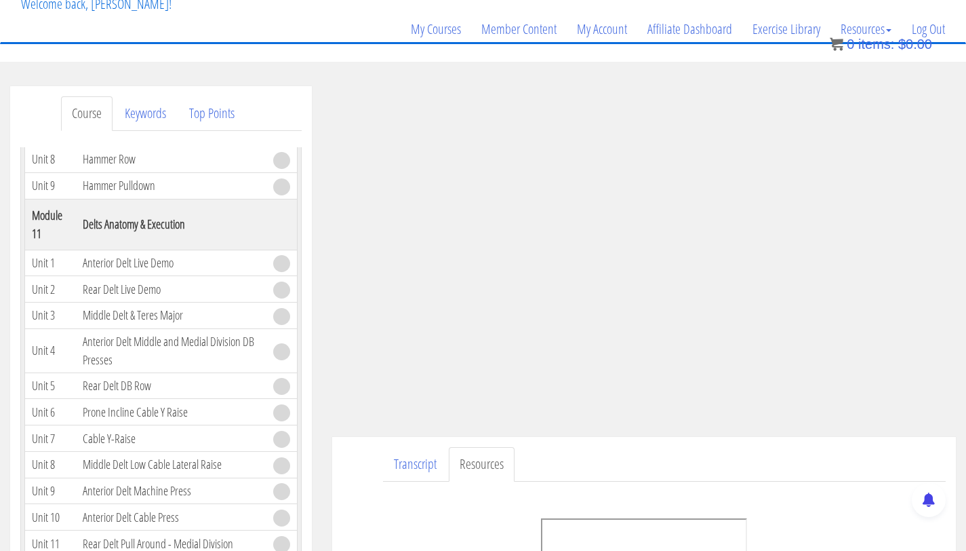
click at [136, 141] on link "Chest Supported Pulldown" at bounding box center [142, 132] width 118 height 18
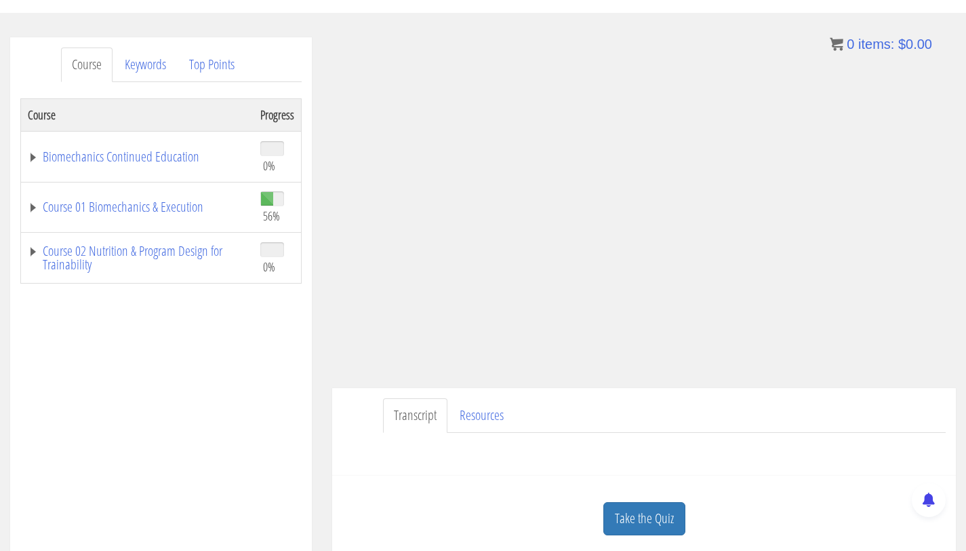
scroll to position [145, 0]
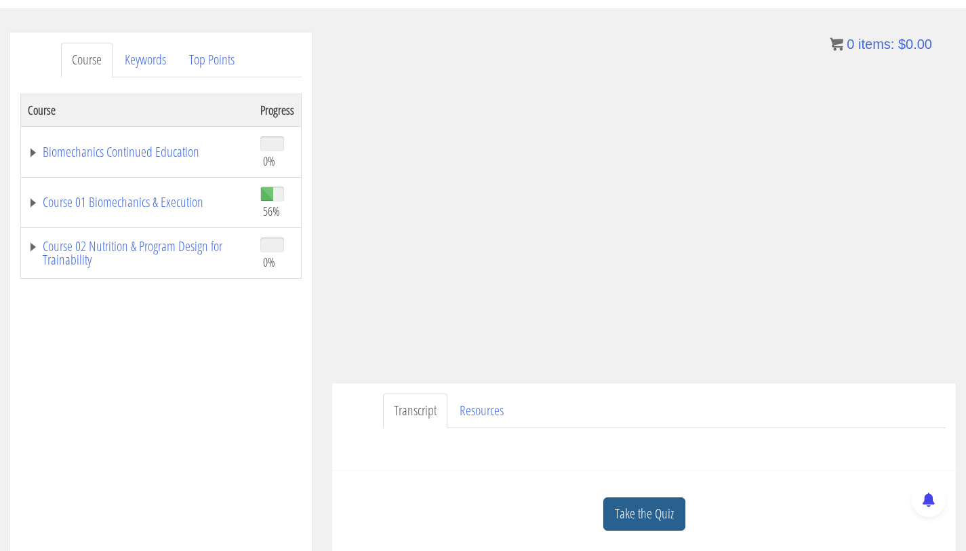
click at [645, 505] on link "Take the Quiz" at bounding box center [644, 513] width 82 height 33
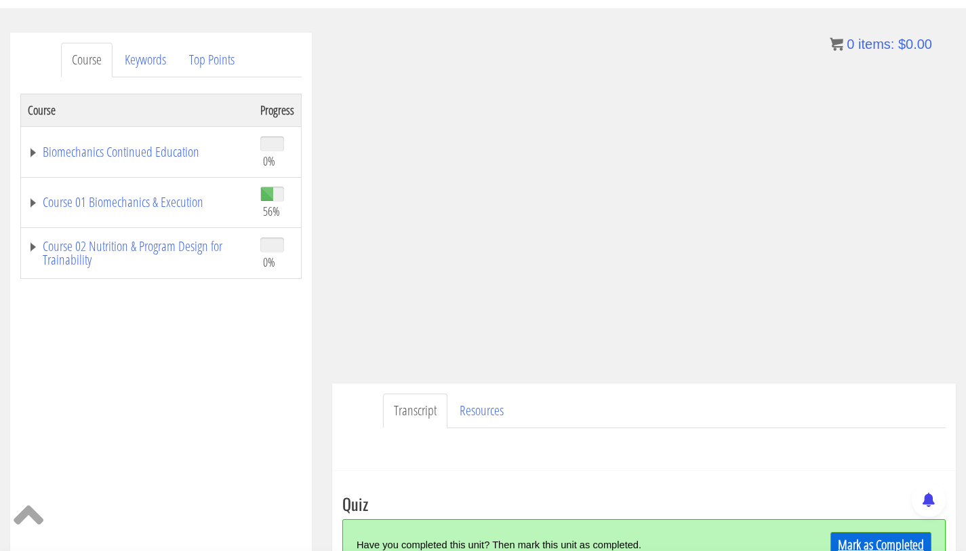
click at [866, 543] on link "Mark as Completed" at bounding box center [881, 545] width 101 height 26
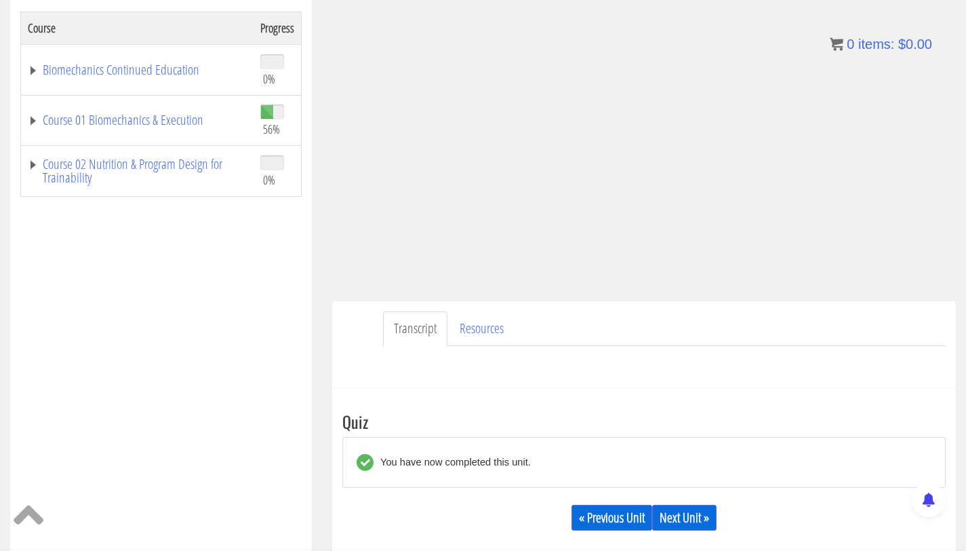
scroll to position [275, 0]
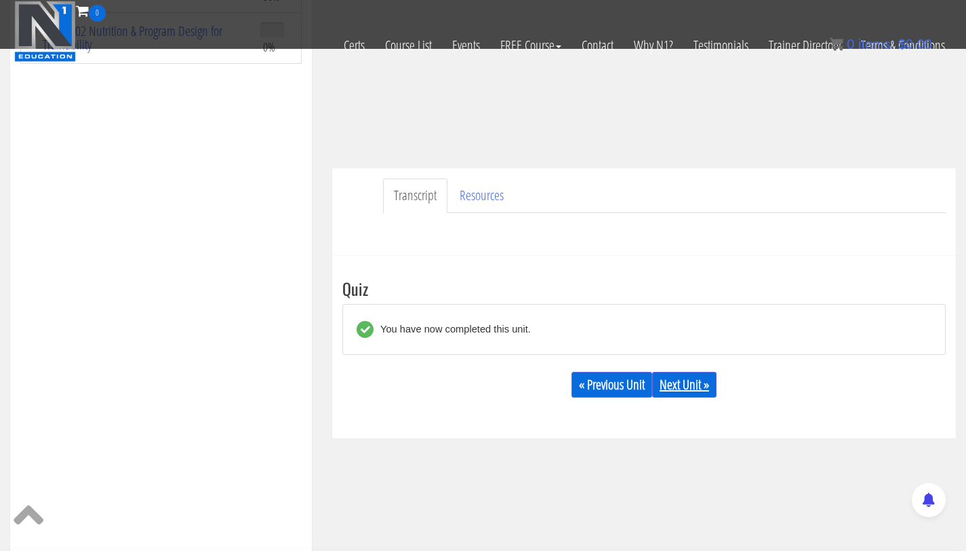
click at [678, 393] on link "Next Unit »" at bounding box center [684, 385] width 64 height 26
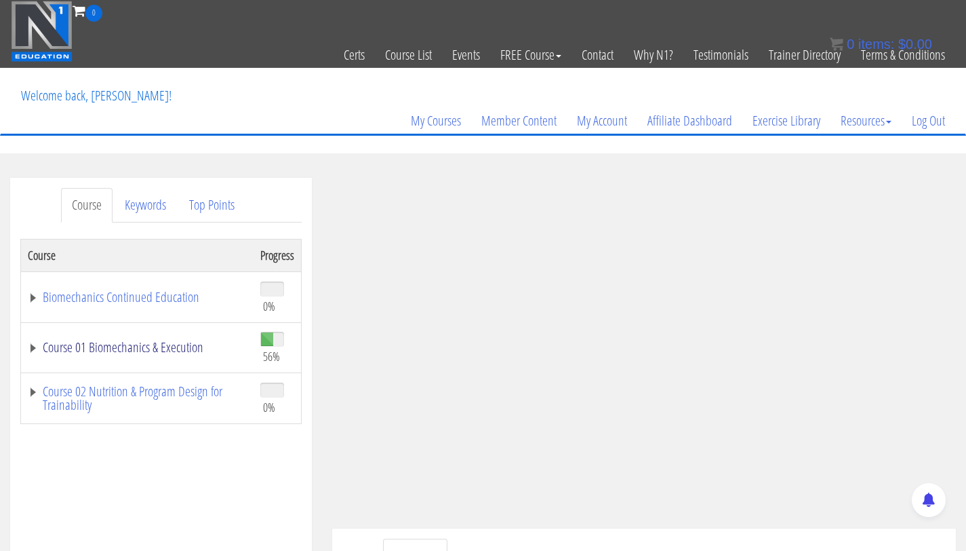
click at [176, 353] on link "Course 01 Biomechanics & Execution" at bounding box center [137, 347] width 219 height 14
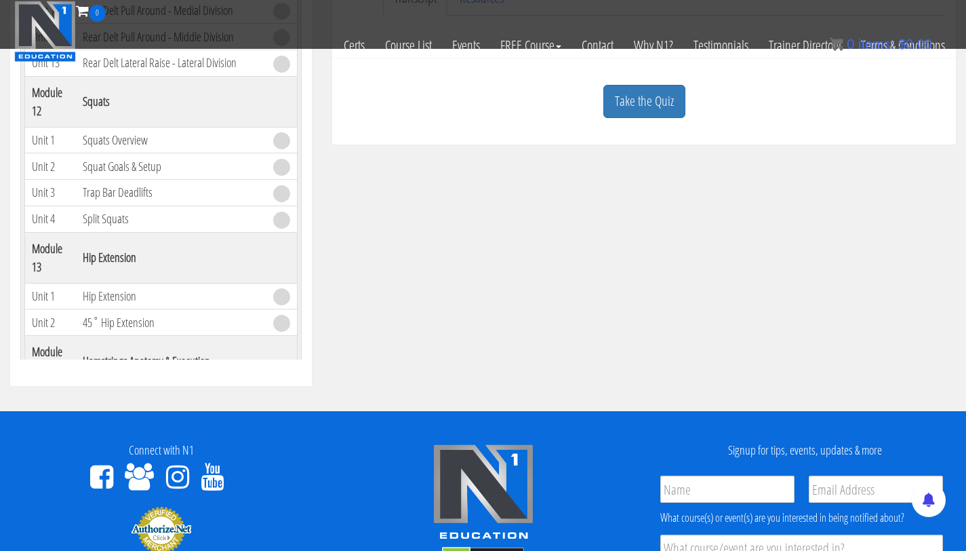
scroll to position [348, 0]
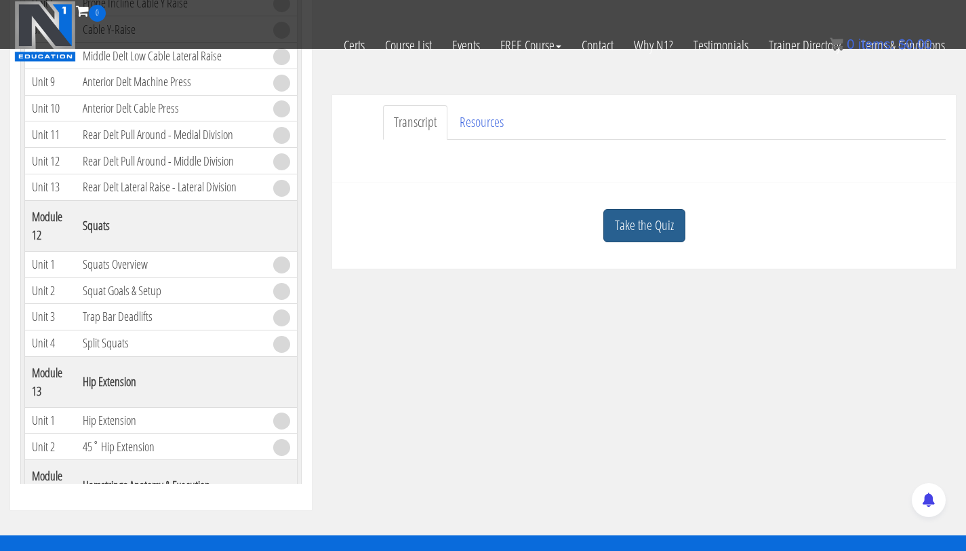
click at [647, 241] on link "Take the Quiz" at bounding box center [644, 225] width 82 height 33
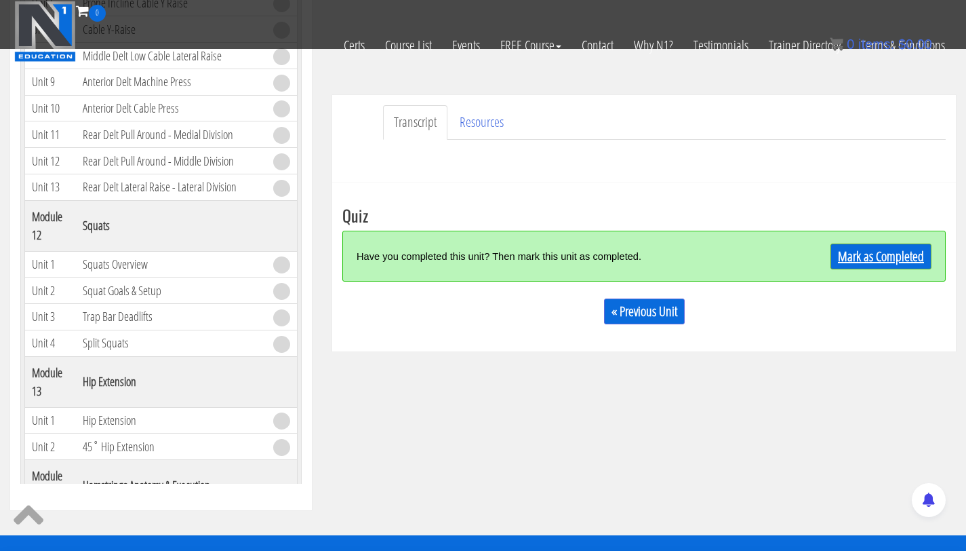
click at [860, 261] on link "Mark as Completed" at bounding box center [881, 256] width 101 height 26
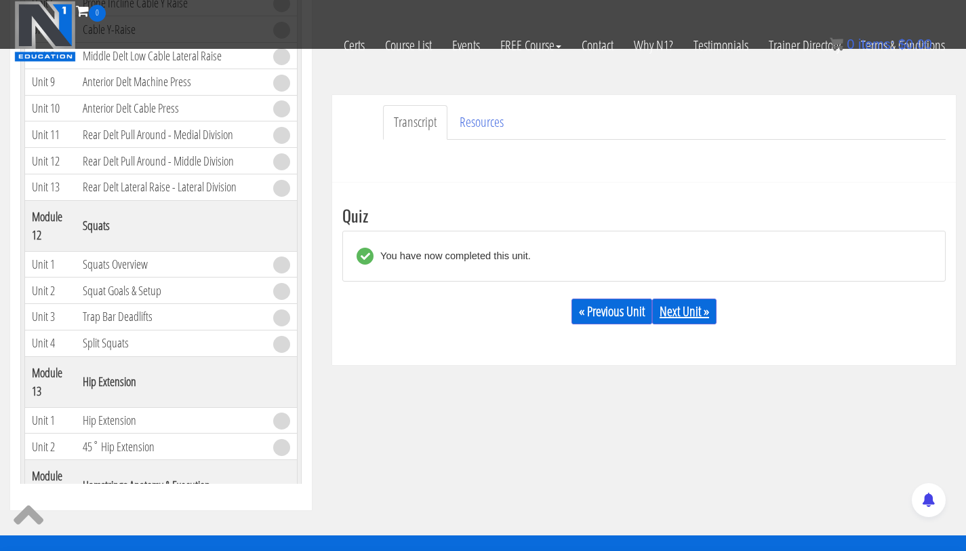
click at [686, 311] on link "Next Unit »" at bounding box center [684, 311] width 64 height 26
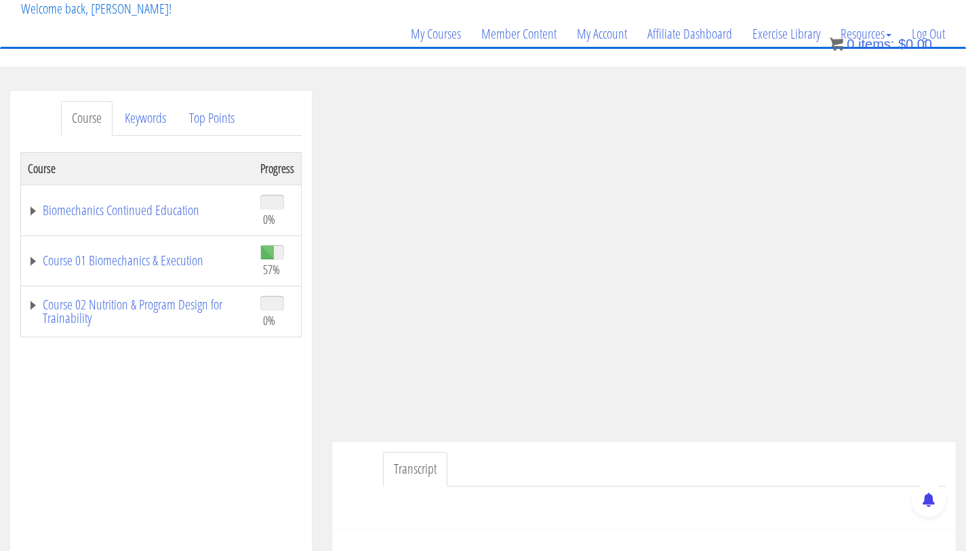
scroll to position [85, 0]
click at [167, 259] on link "Course 01 Biomechanics & Execution" at bounding box center [137, 262] width 219 height 14
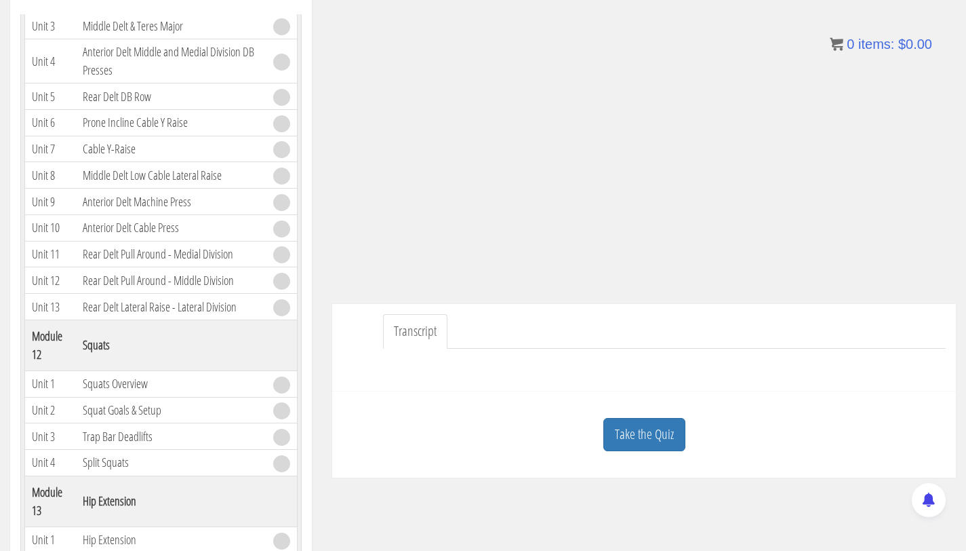
scroll to position [304, 0]
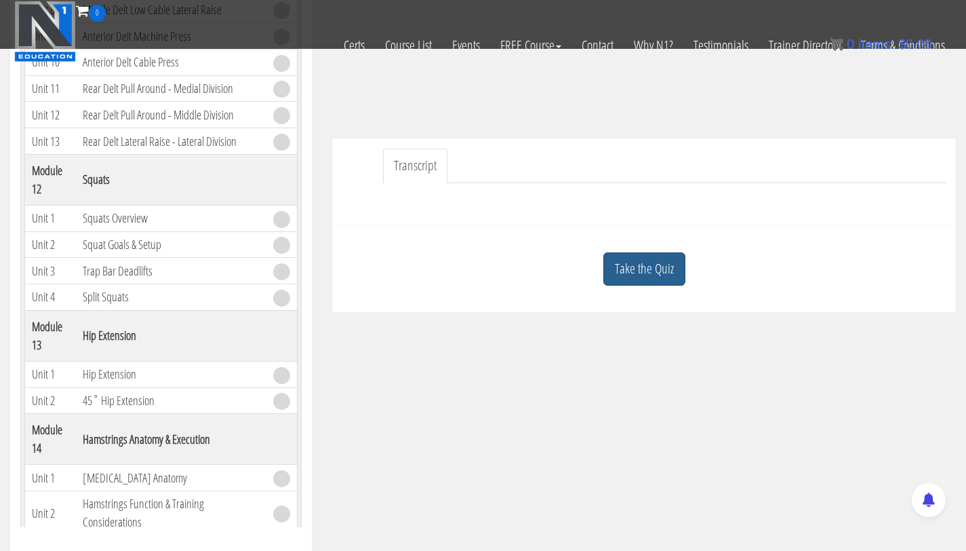
click at [637, 278] on link "Take the Quiz" at bounding box center [644, 268] width 82 height 33
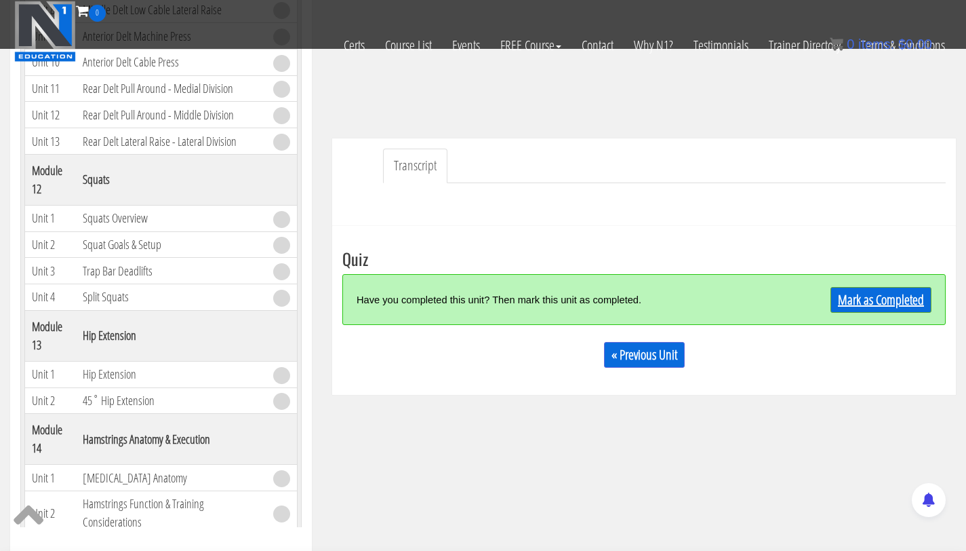
click at [888, 292] on link "Mark as Completed" at bounding box center [881, 300] width 101 height 26
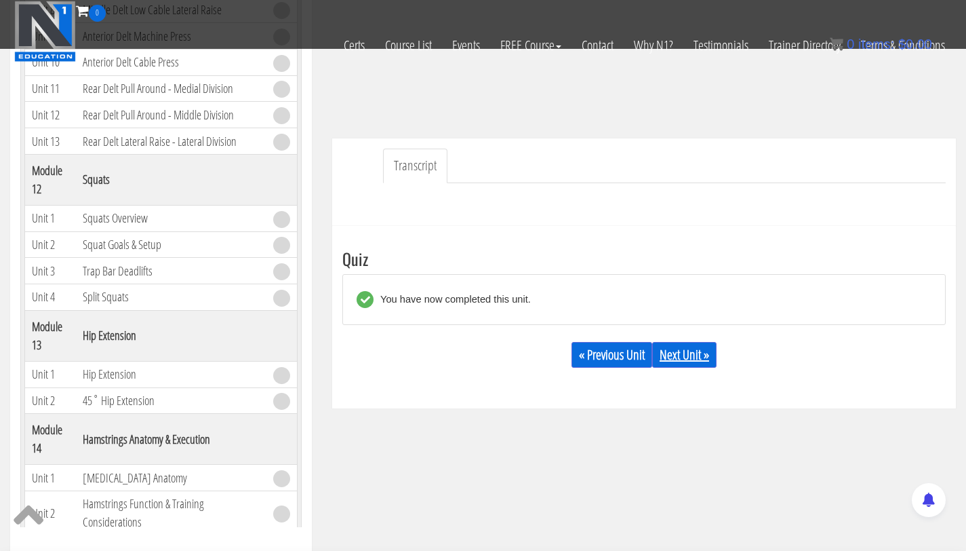
click at [688, 355] on link "Next Unit »" at bounding box center [684, 355] width 64 height 26
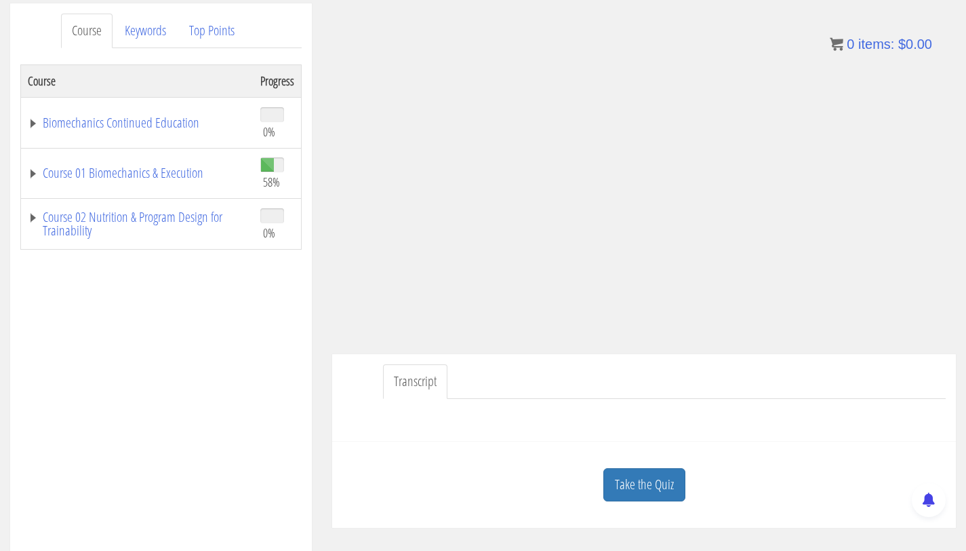
scroll to position [176, 0]
click at [186, 169] on link "Course 01 Biomechanics & Execution" at bounding box center [137, 172] width 219 height 14
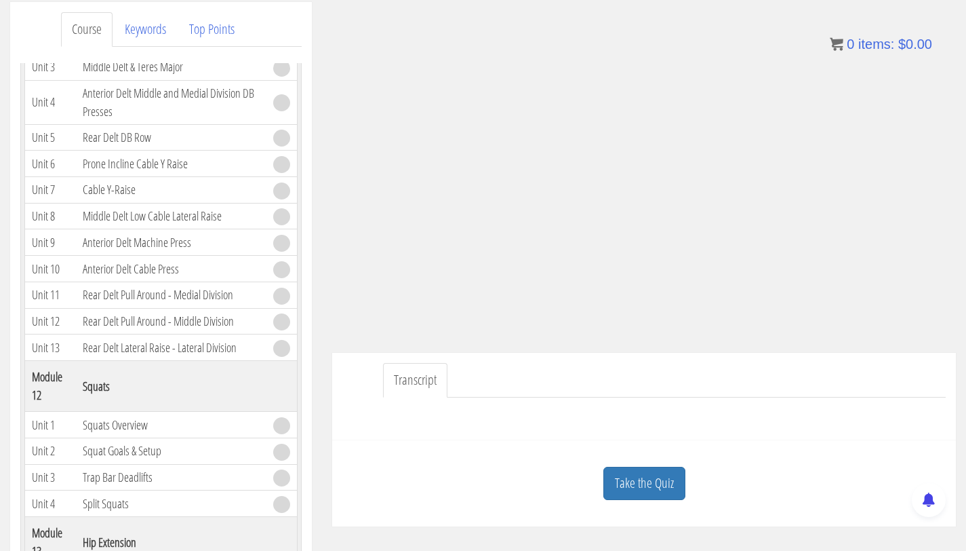
scroll to position [3049, 0]
